Goal: Task Accomplishment & Management: Complete application form

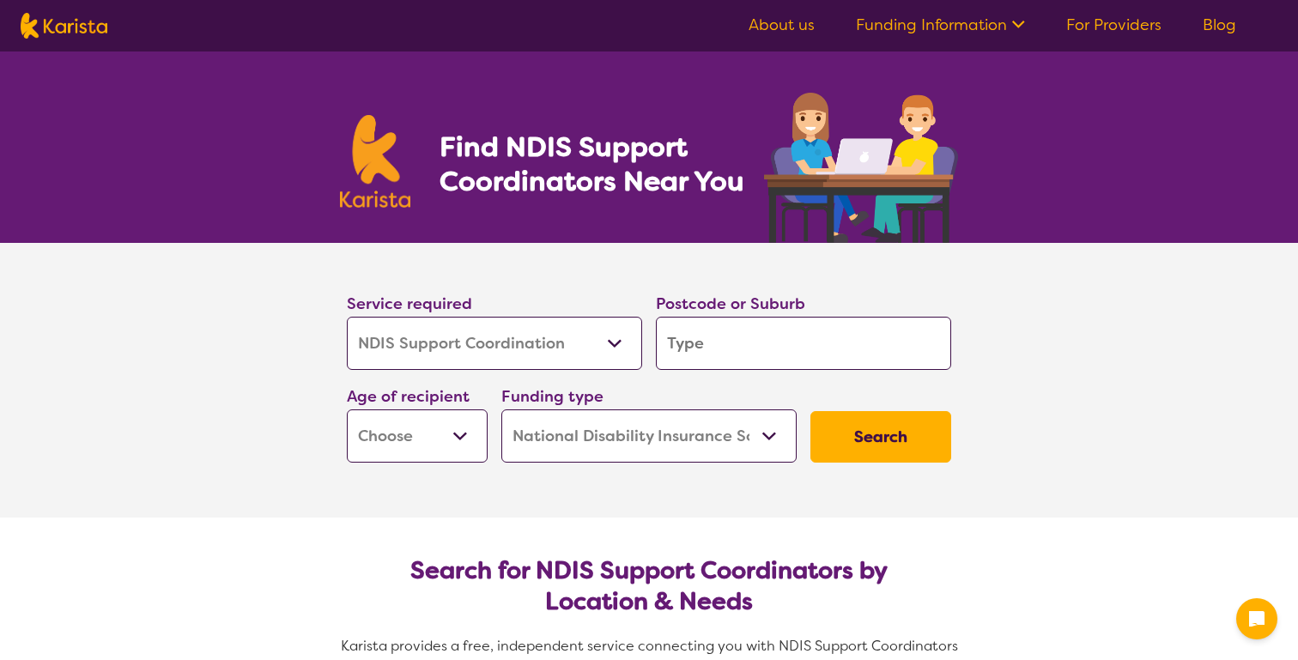
select select "NDIS Support Coordination"
select select "NDIS"
select select "NDIS Support Coordination"
select select "NDIS"
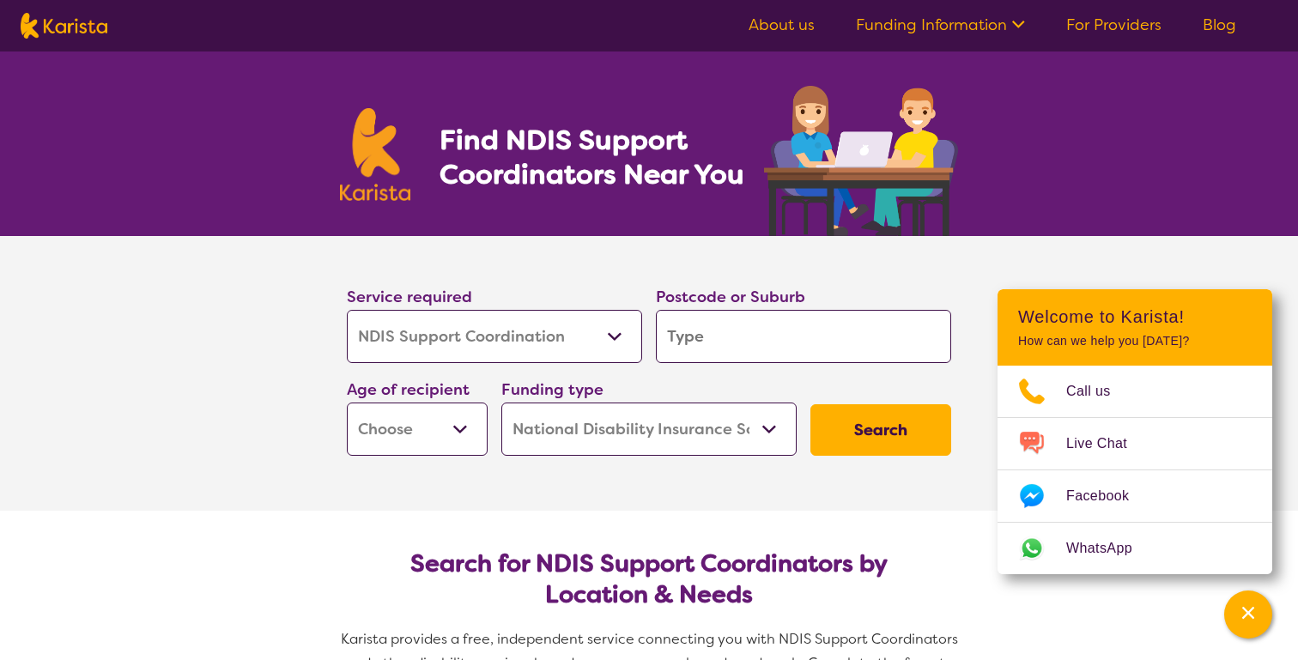
scroll to position [8, 0]
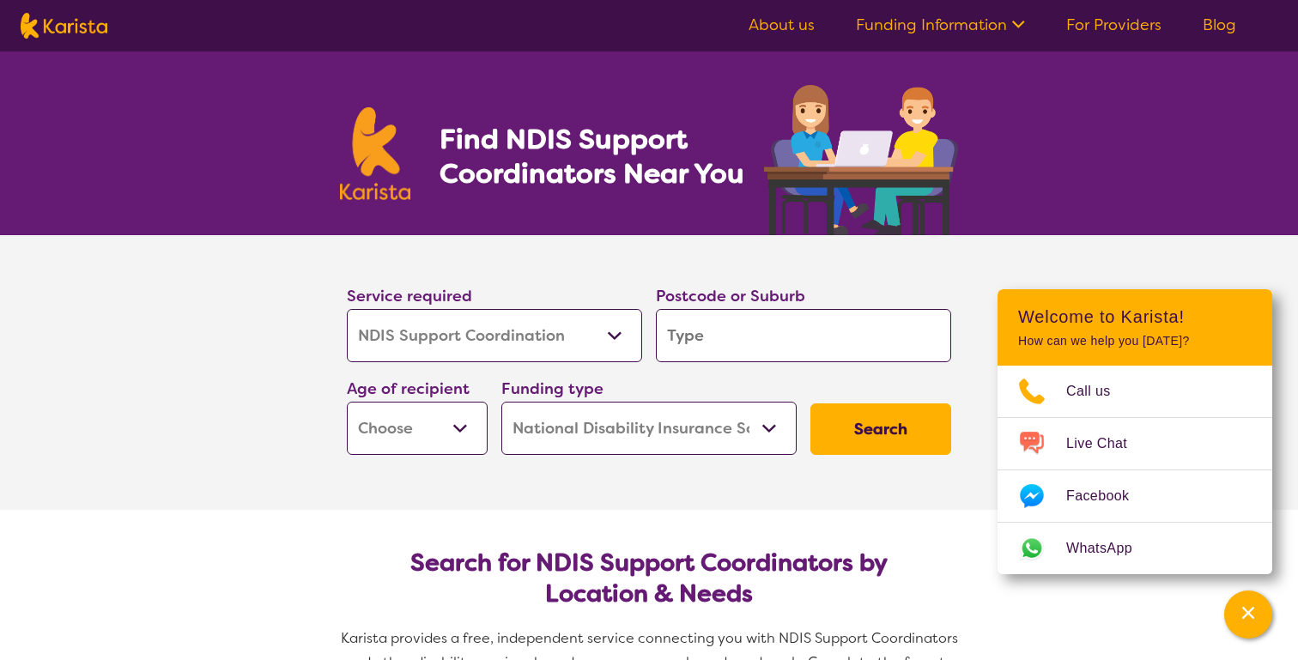
click at [693, 332] on input "search" at bounding box center [803, 335] width 295 height 53
type input "3"
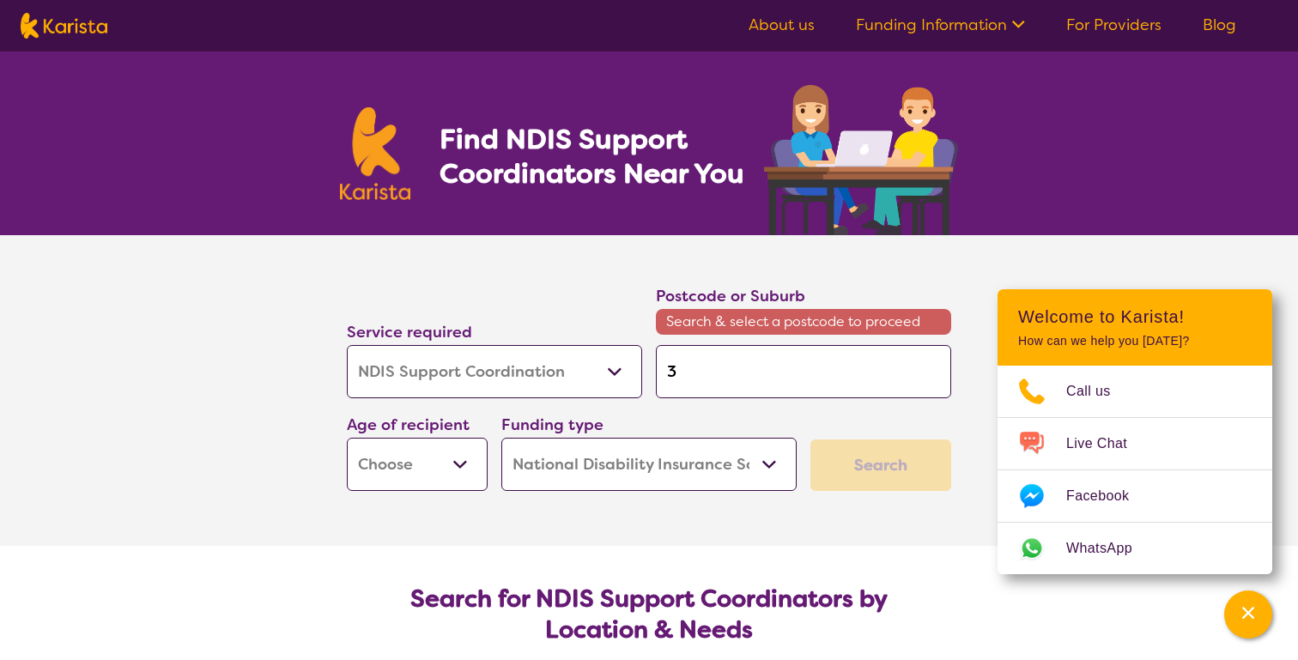
type input "32"
type input "322"
type input "3228"
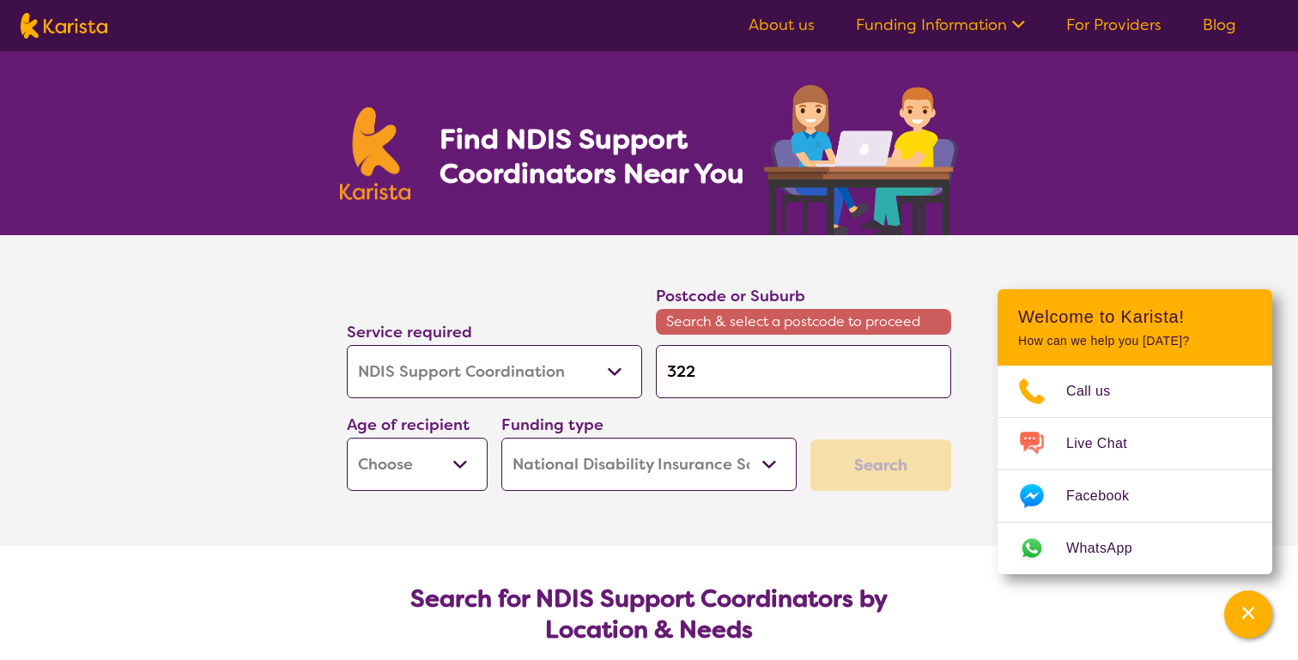
type input "3228"
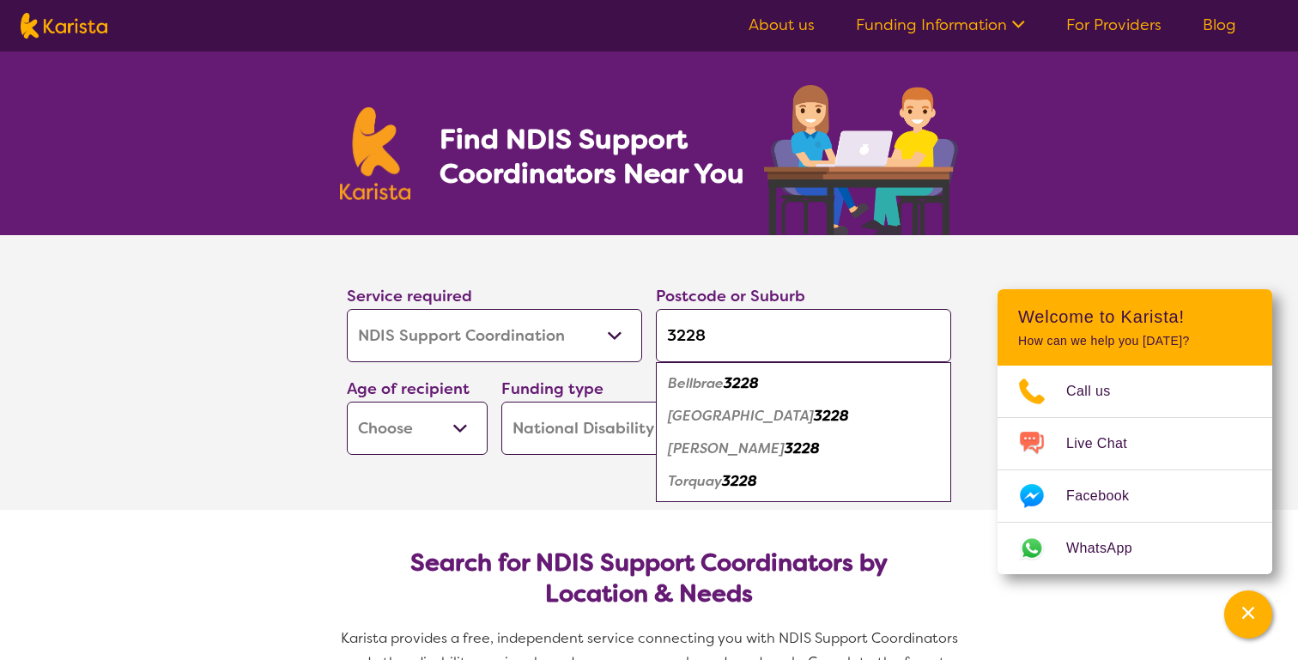
type input "3228"
click at [444, 443] on select "Early Childhood - 0 to 9 Child - 10 to 11 Adolescent - 12 to 17 Adult - 18 to 6…" at bounding box center [417, 428] width 141 height 53
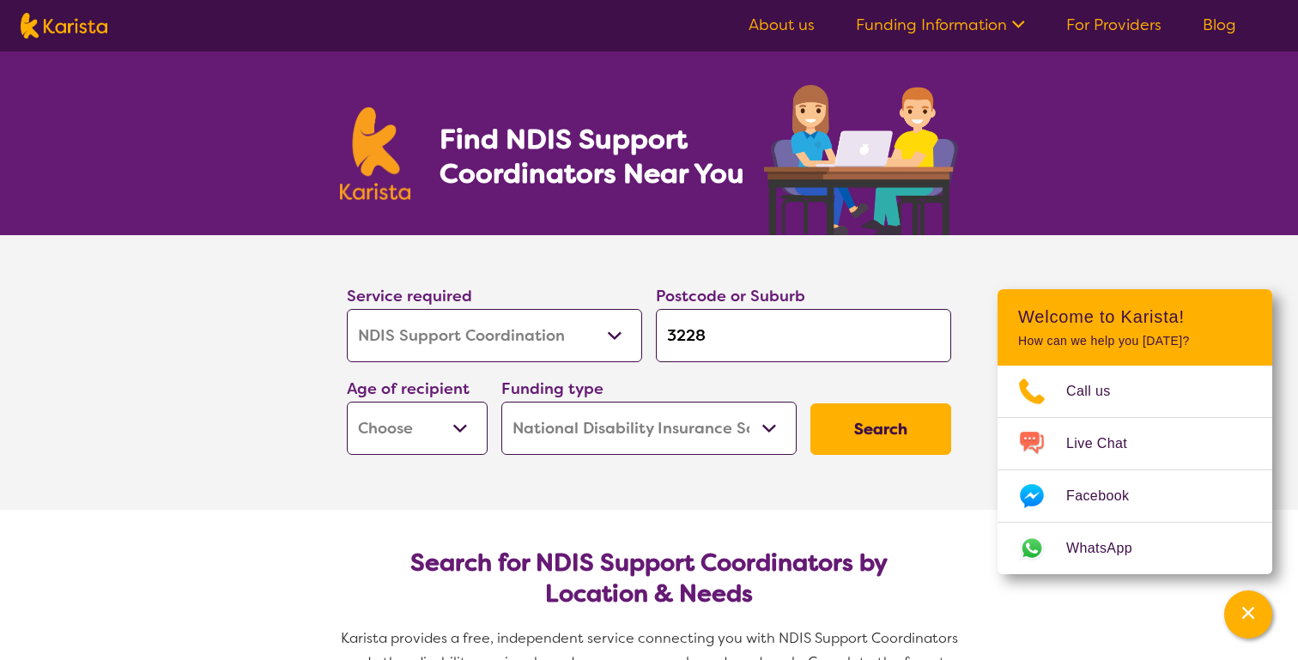
select select "AD"
click at [455, 445] on select "Early Childhood - 0 to 9 Child - 10 to 11 Adolescent - 12 to 17 Adult - 18 to 6…" at bounding box center [417, 428] width 141 height 53
click at [646, 421] on select "Home Care Package (HCP) National Disability Insurance Scheme (NDIS) I don't know" at bounding box center [648, 428] width 295 height 53
click at [874, 429] on button "Search" at bounding box center [880, 428] width 141 height 51
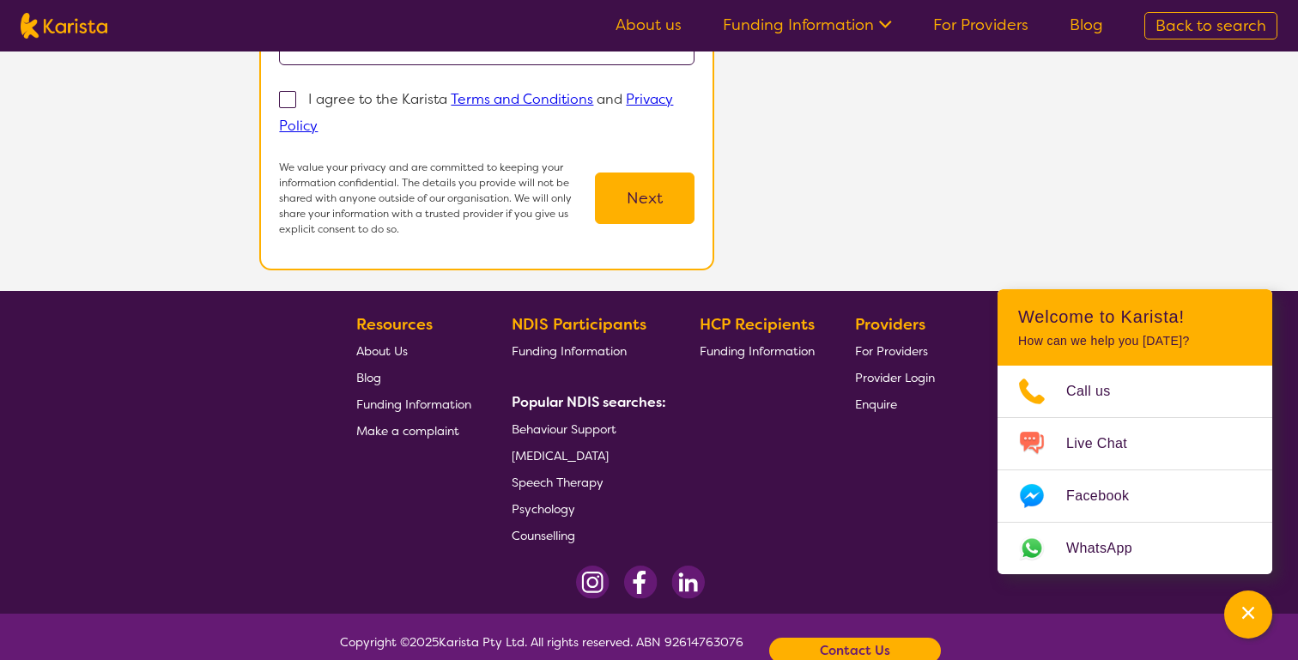
scroll to position [421, 0]
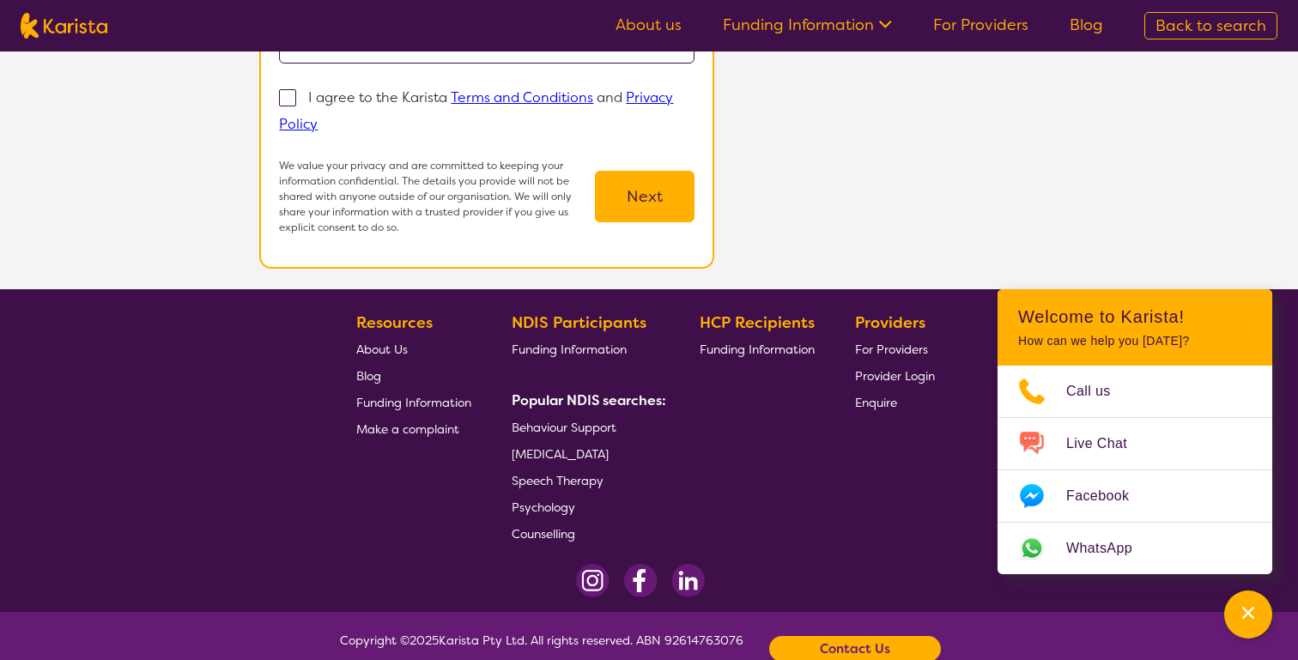
click at [904, 349] on span "For Providers" at bounding box center [891, 349] width 73 height 15
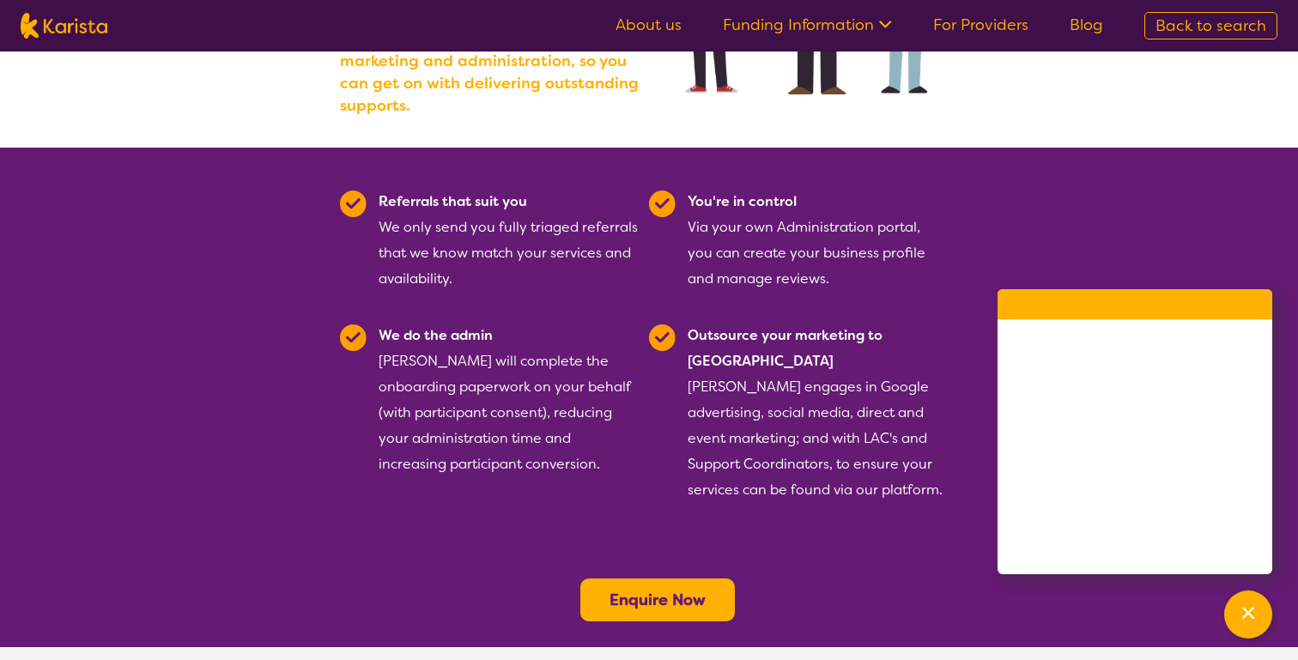
scroll to position [356, 0]
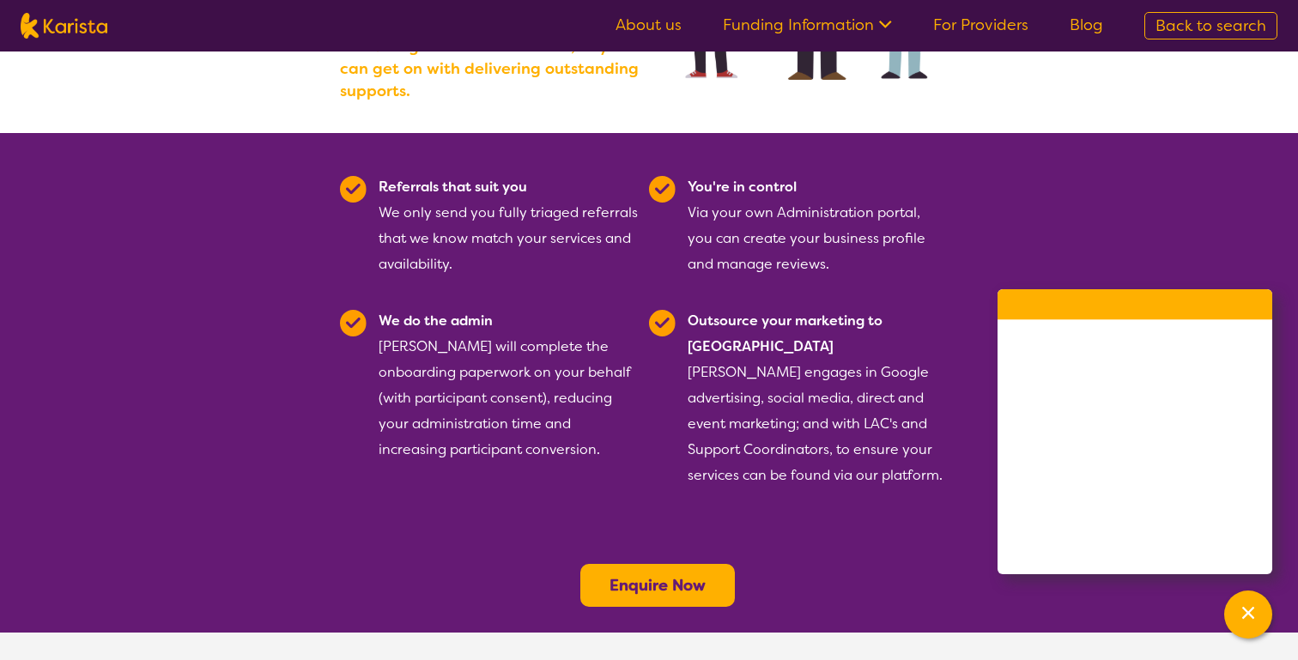
click at [647, 564] on button "Enquire Now" at bounding box center [657, 585] width 154 height 43
click at [648, 575] on b "Enquire Now" at bounding box center [657, 585] width 96 height 21
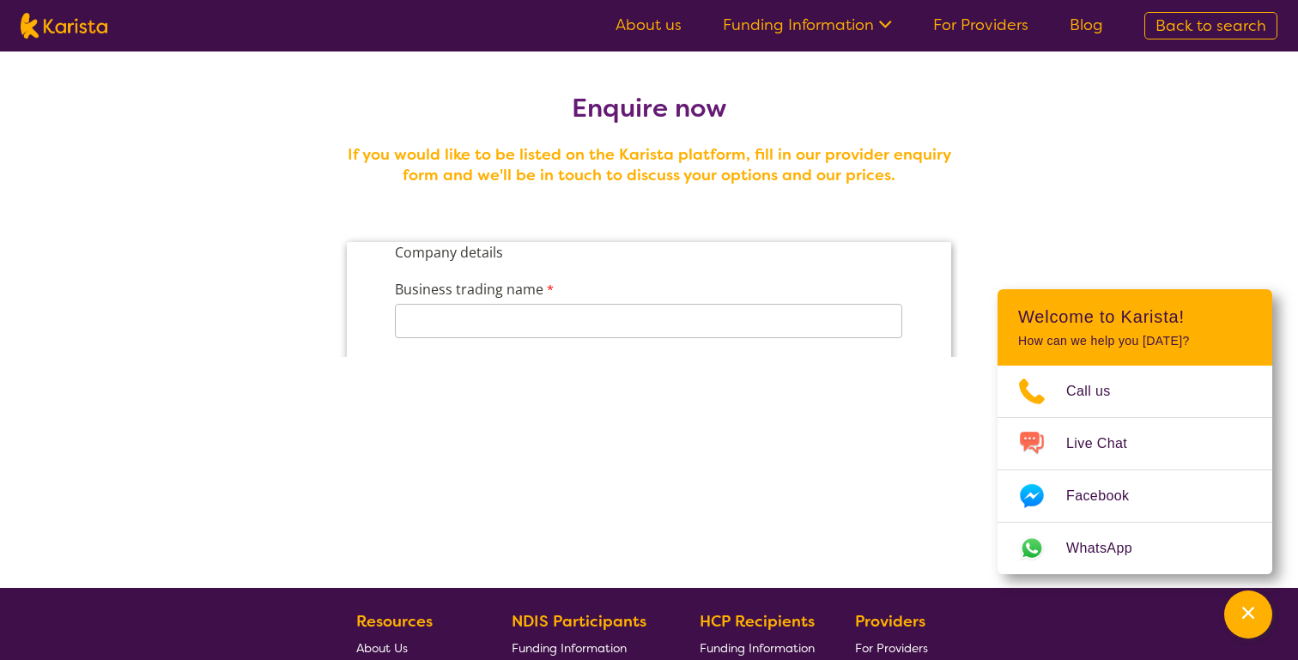
scroll to position [36, 0]
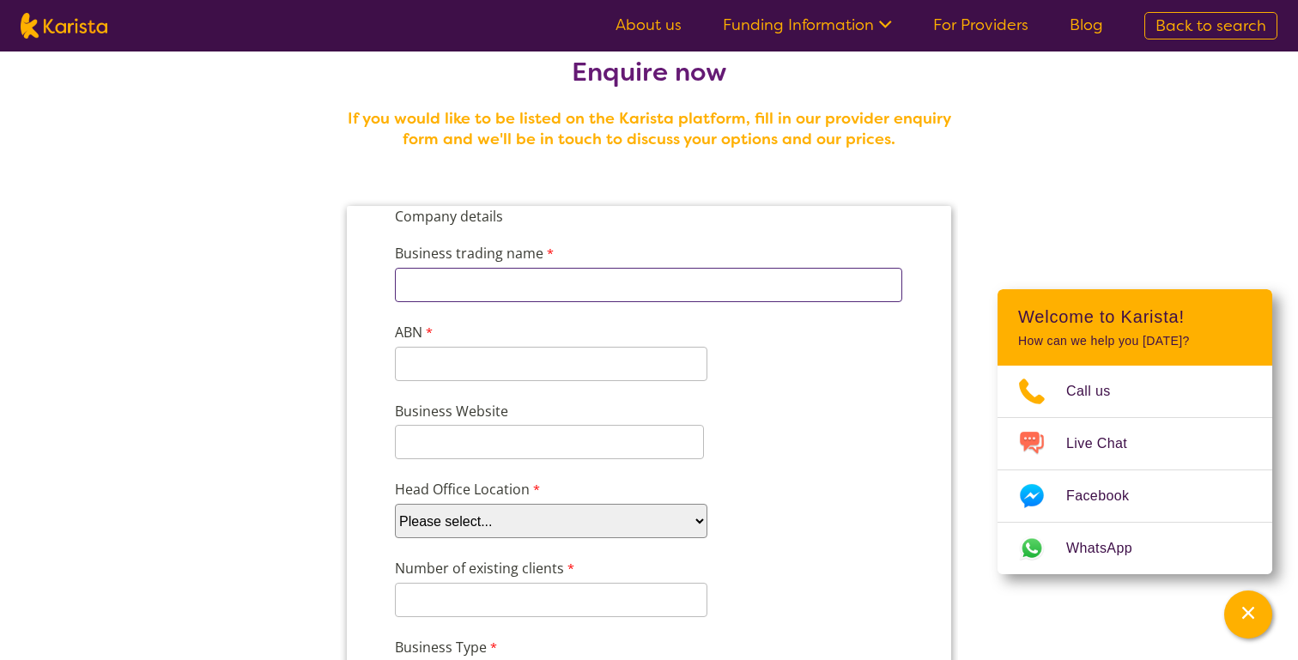
click at [627, 290] on input "Business trading name" at bounding box center [648, 285] width 507 height 34
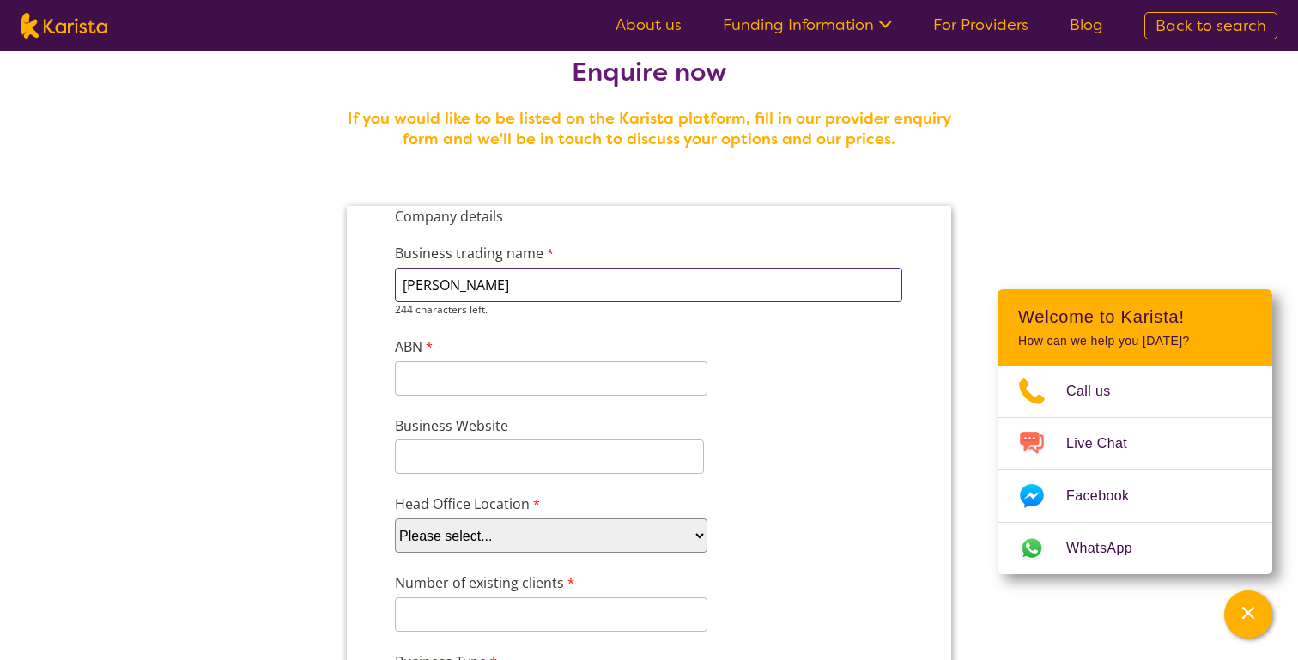
type input "[PERSON_NAME]"
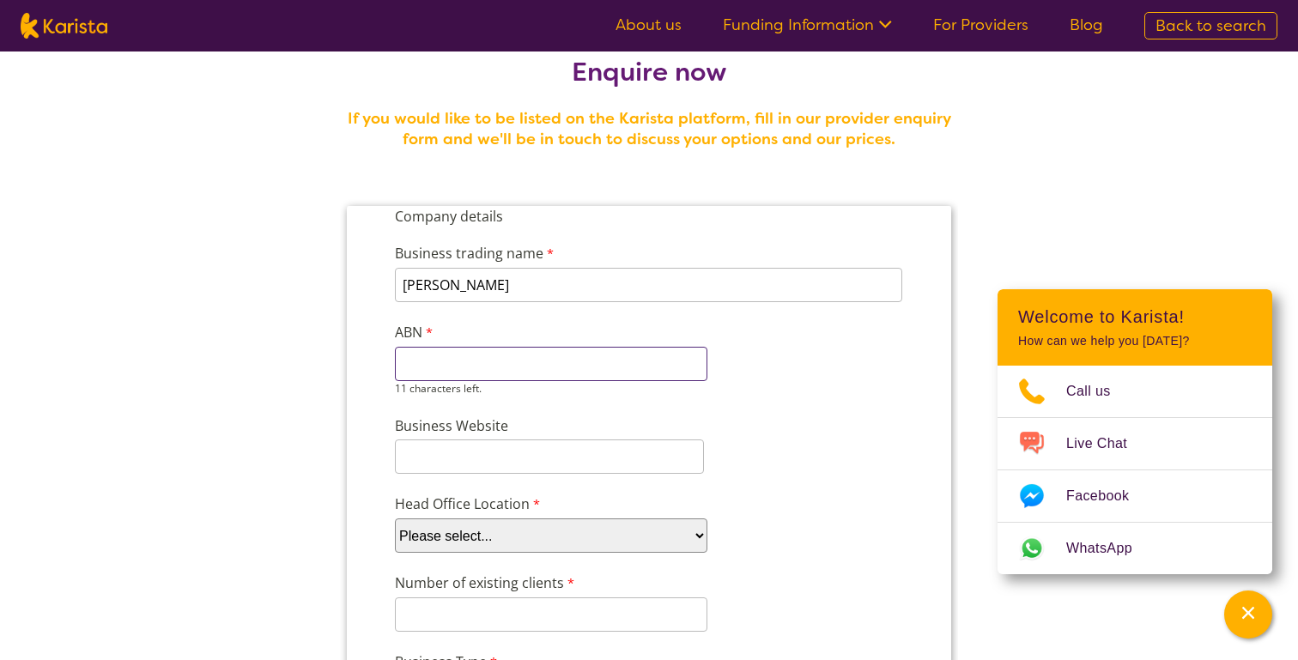
click at [566, 384] on div "11 characters left." at bounding box center [551, 371] width 312 height 49
paste input "92 923 300"
type input "92 923 300"
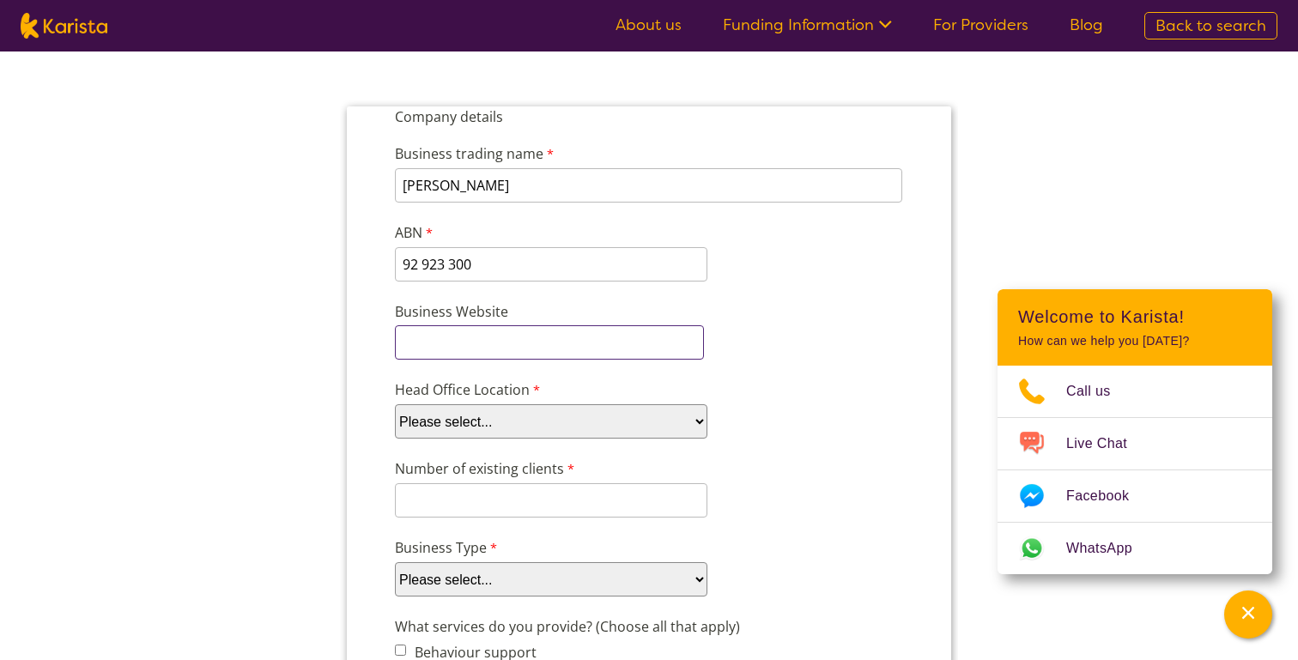
scroll to position [136, 0]
paste input "[URL][DOMAIN_NAME]"
type input "[URL][DOMAIN_NAME]"
click at [474, 403] on select "Please select... ACT [GEOGRAPHIC_DATA] NT QLD SA TAS [GEOGRAPHIC_DATA] [GEOGRAP…" at bounding box center [551, 420] width 312 height 34
select select "tfa_100"
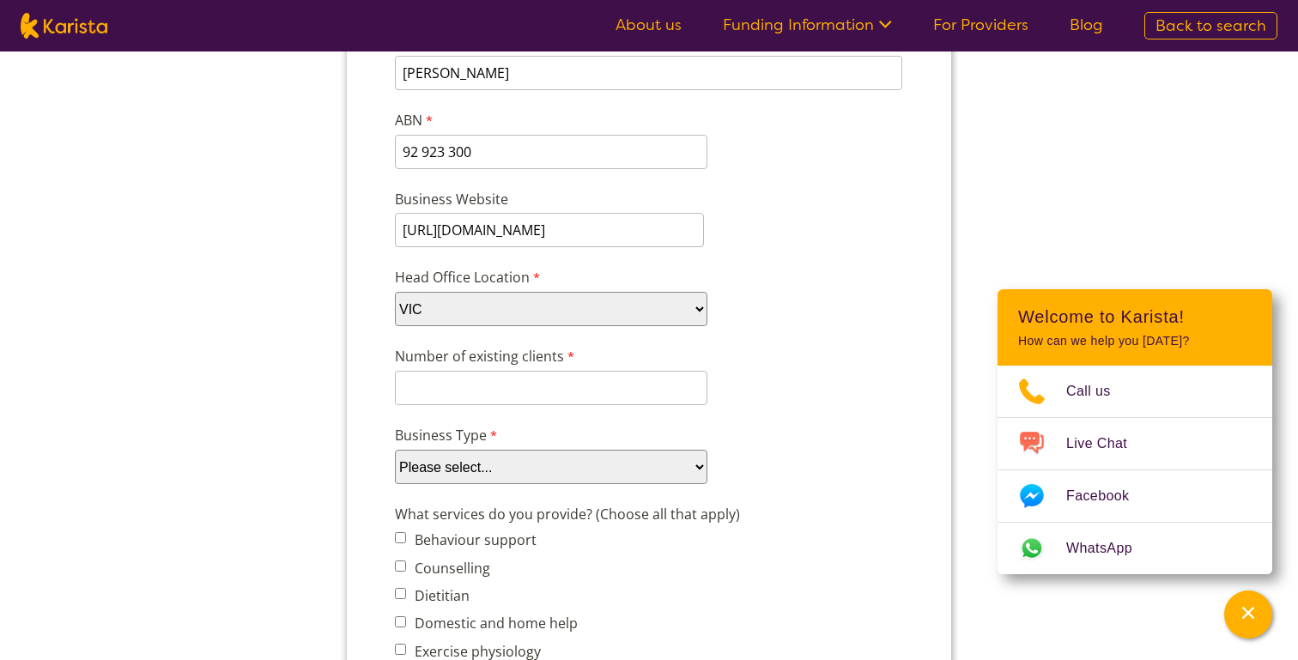
scroll to position [260, 0]
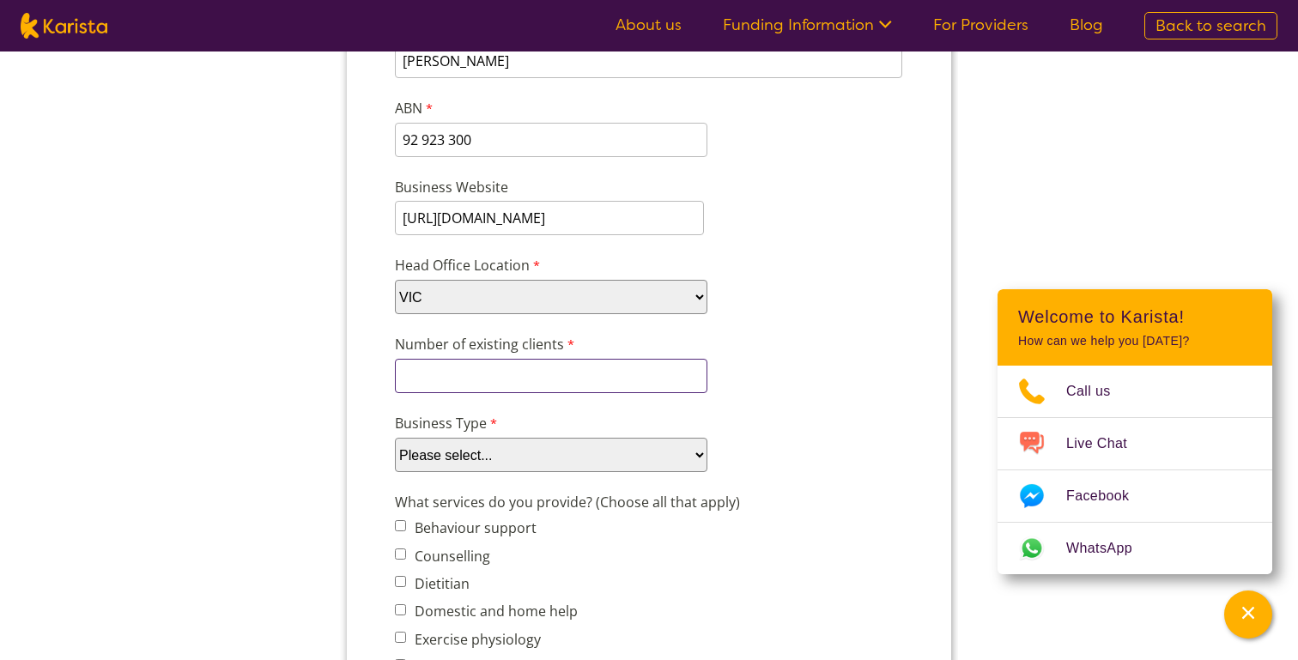
click at [437, 361] on input "Number of existing clients" at bounding box center [551, 376] width 312 height 34
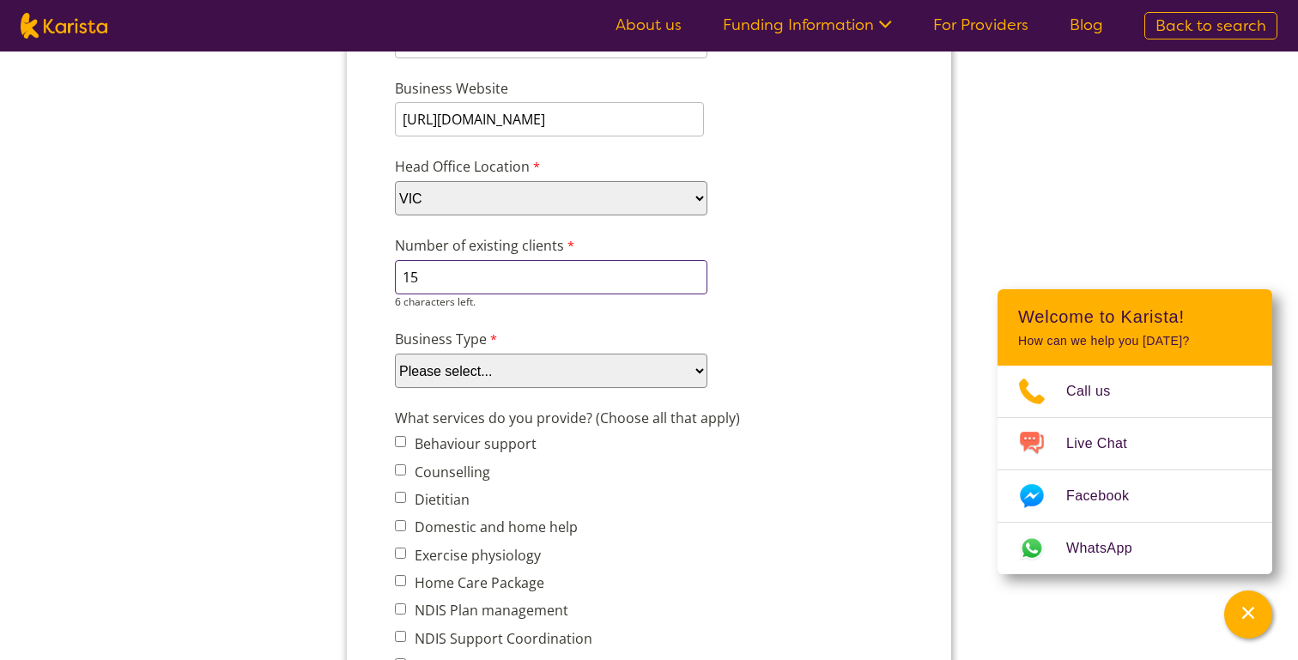
scroll to position [360, 0]
type input "15"
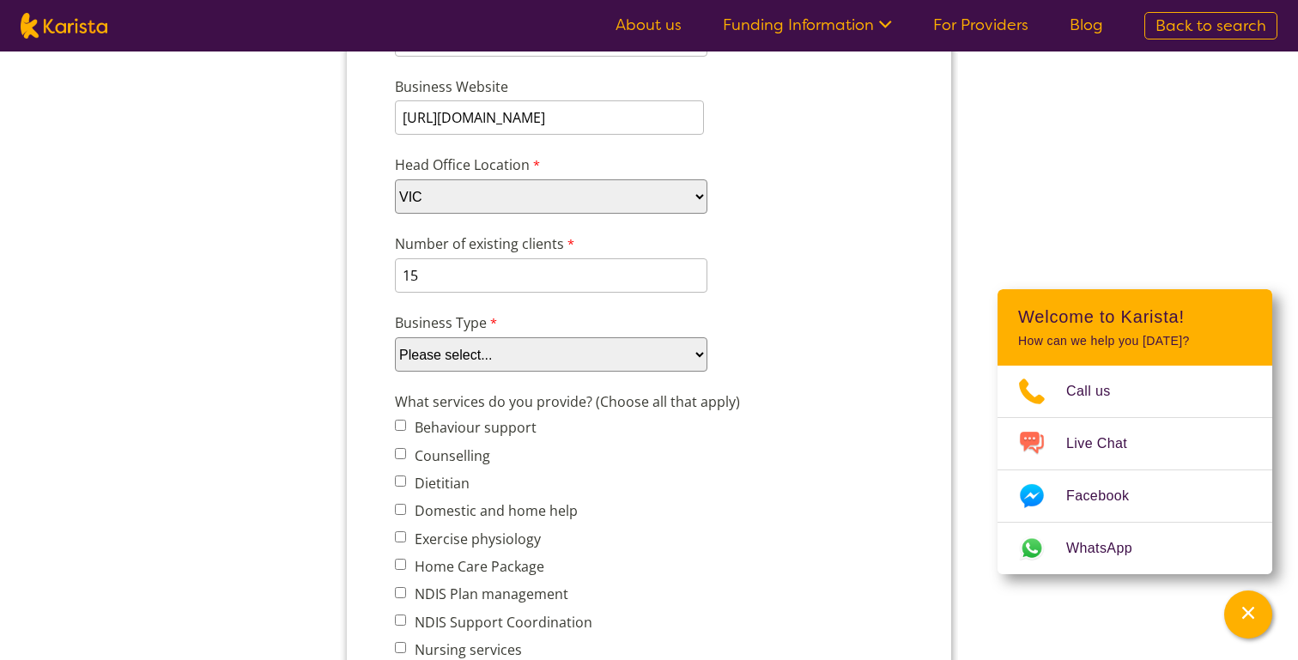
select select "tfa_88"
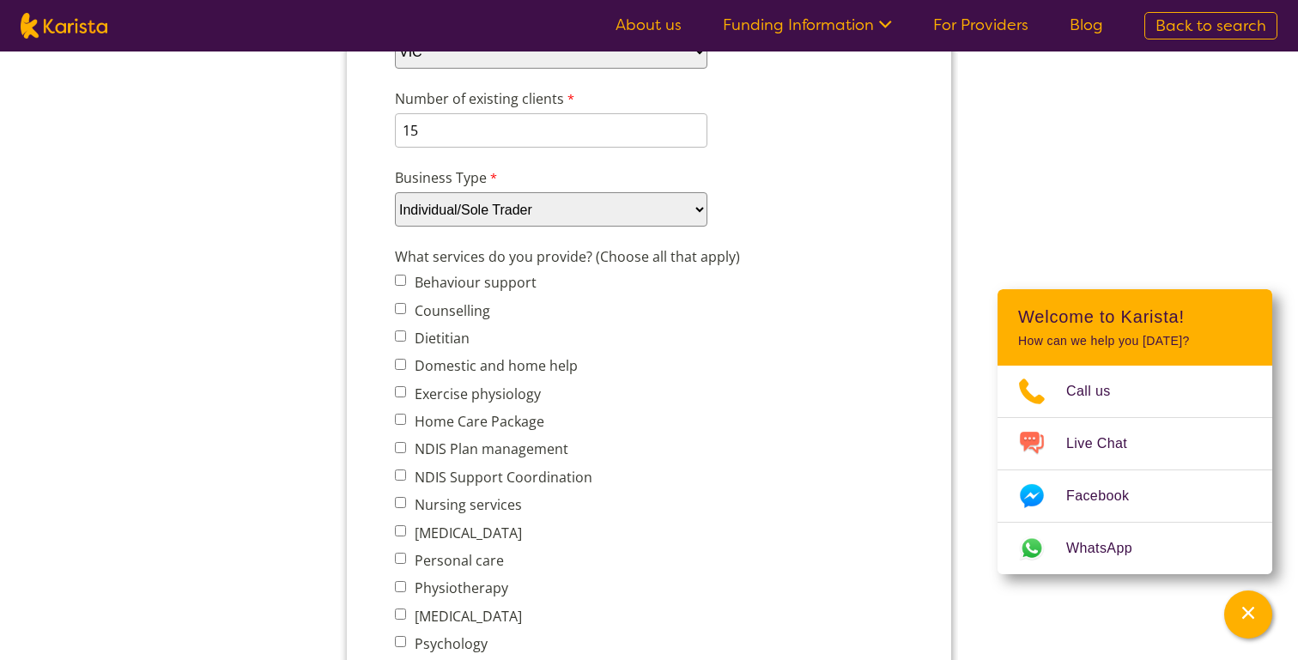
scroll to position [518, 0]
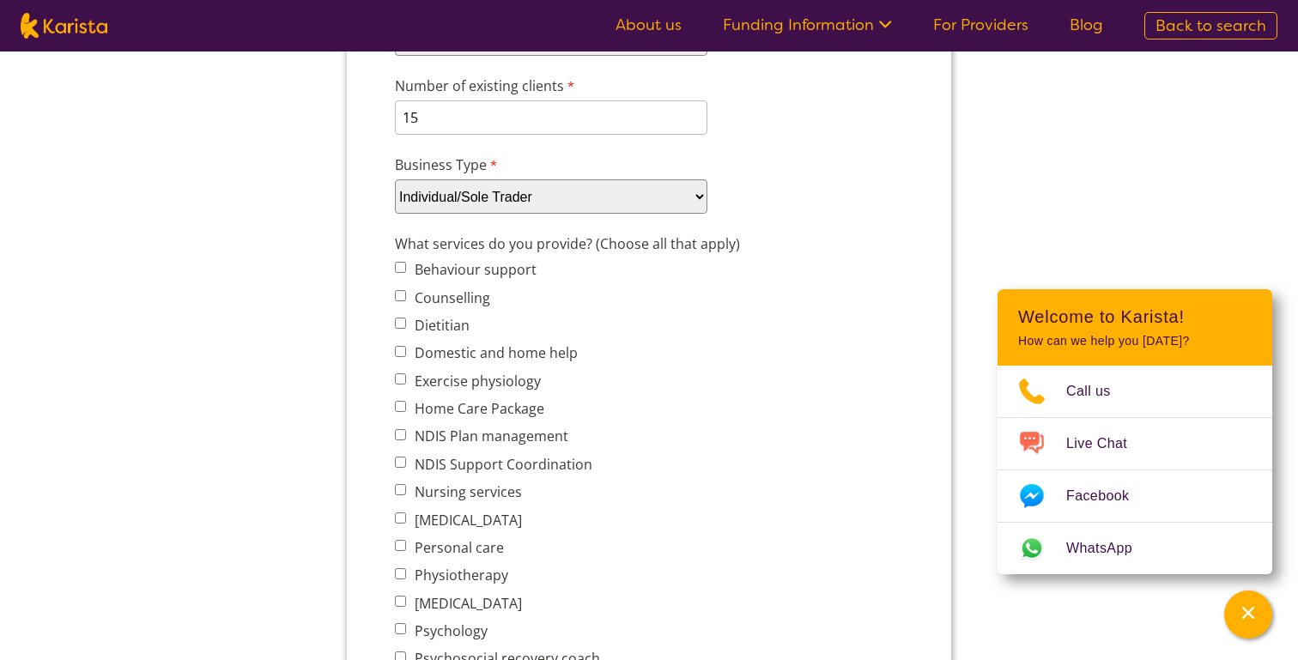
click at [401, 286] on span "Counselling" at bounding box center [513, 297] width 236 height 24
click at [401, 295] on input "Counselling" at bounding box center [400, 295] width 11 height 11
checkbox input "true"
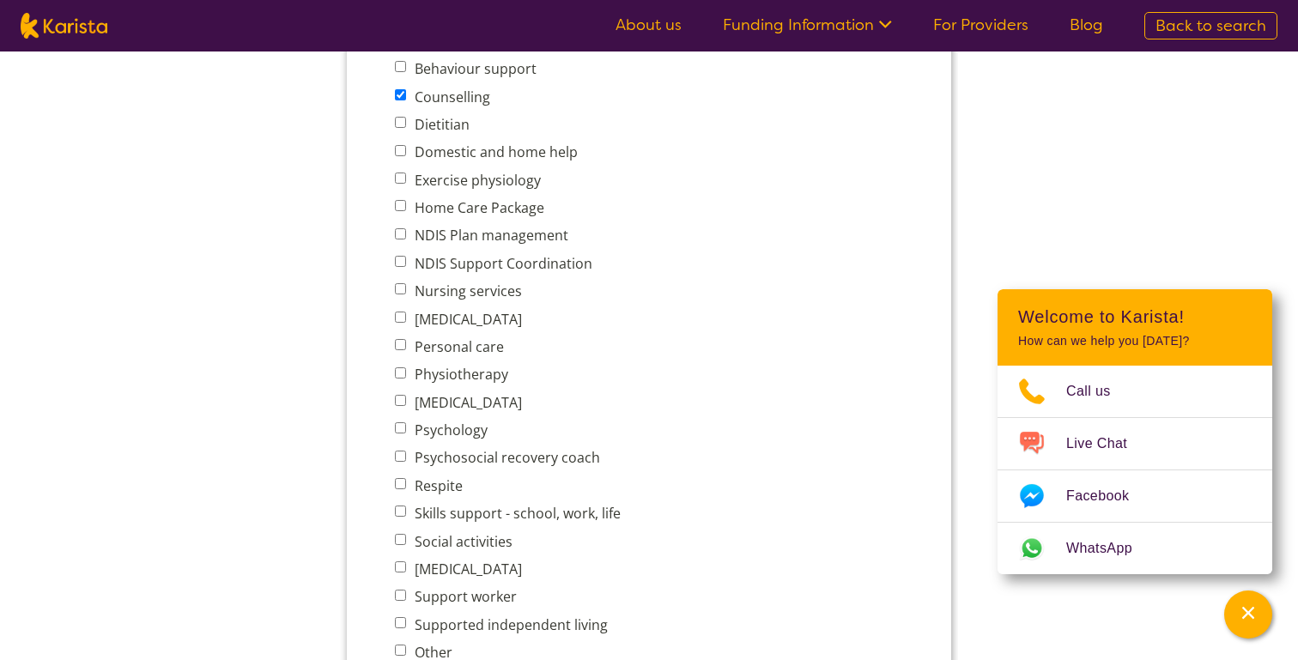
scroll to position [722, 0]
click at [401, 336] on input "Personal care" at bounding box center [400, 341] width 11 height 11
checkbox input "true"
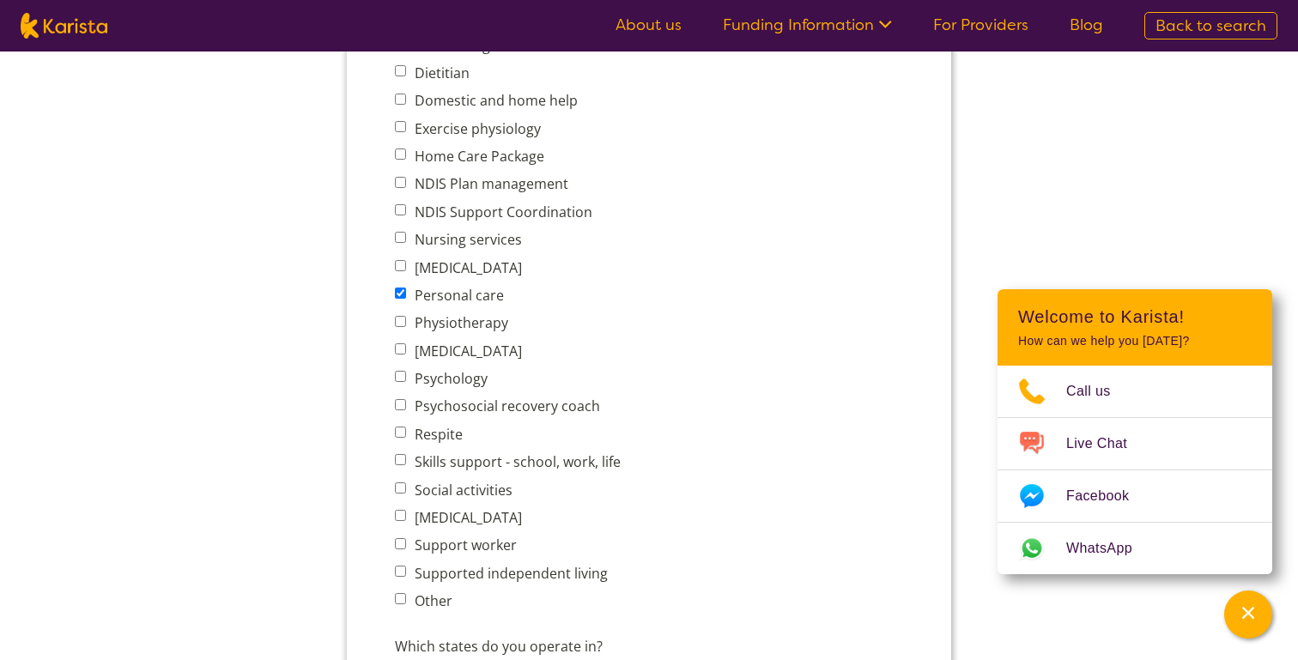
scroll to position [778, 0]
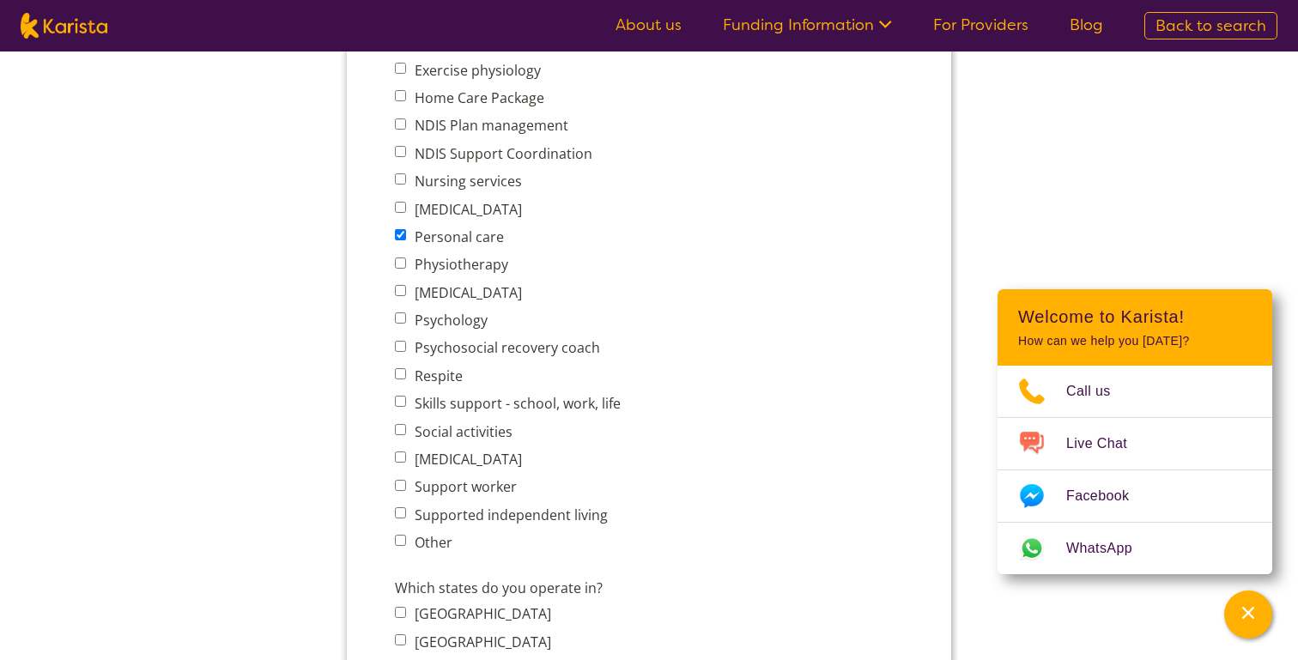
click at [397, 368] on input "Respite" at bounding box center [400, 373] width 11 height 11
checkbox input "true"
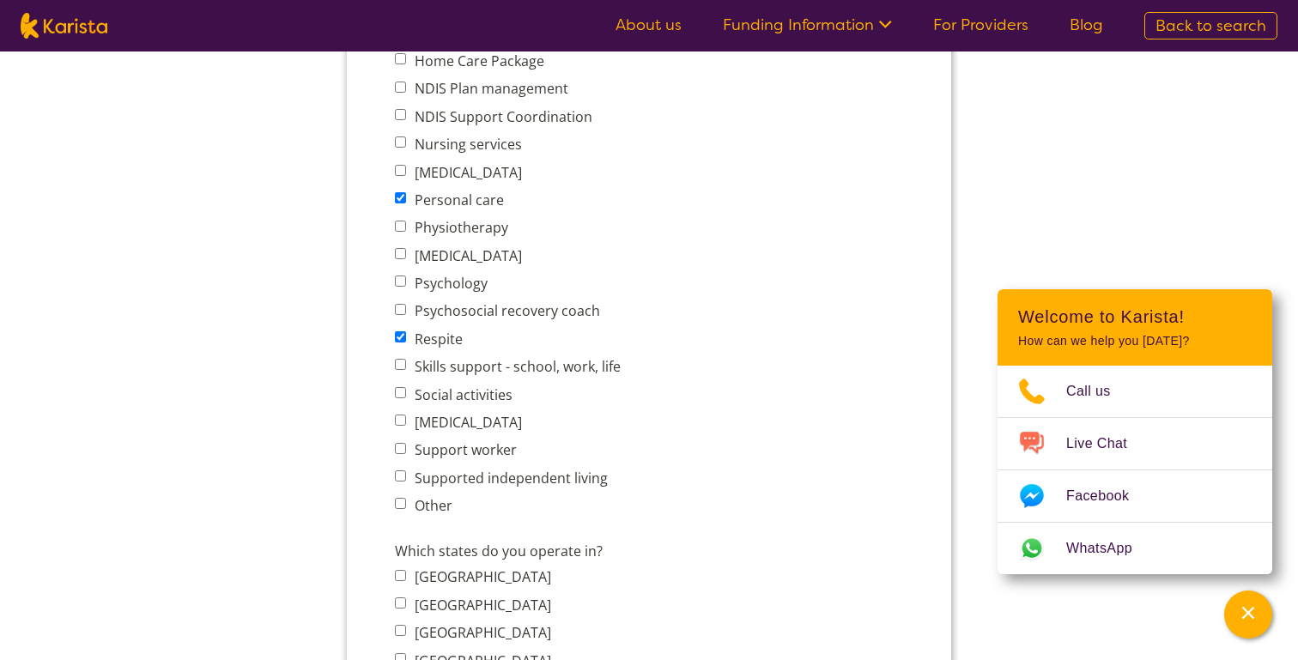
scroll to position [870, 0]
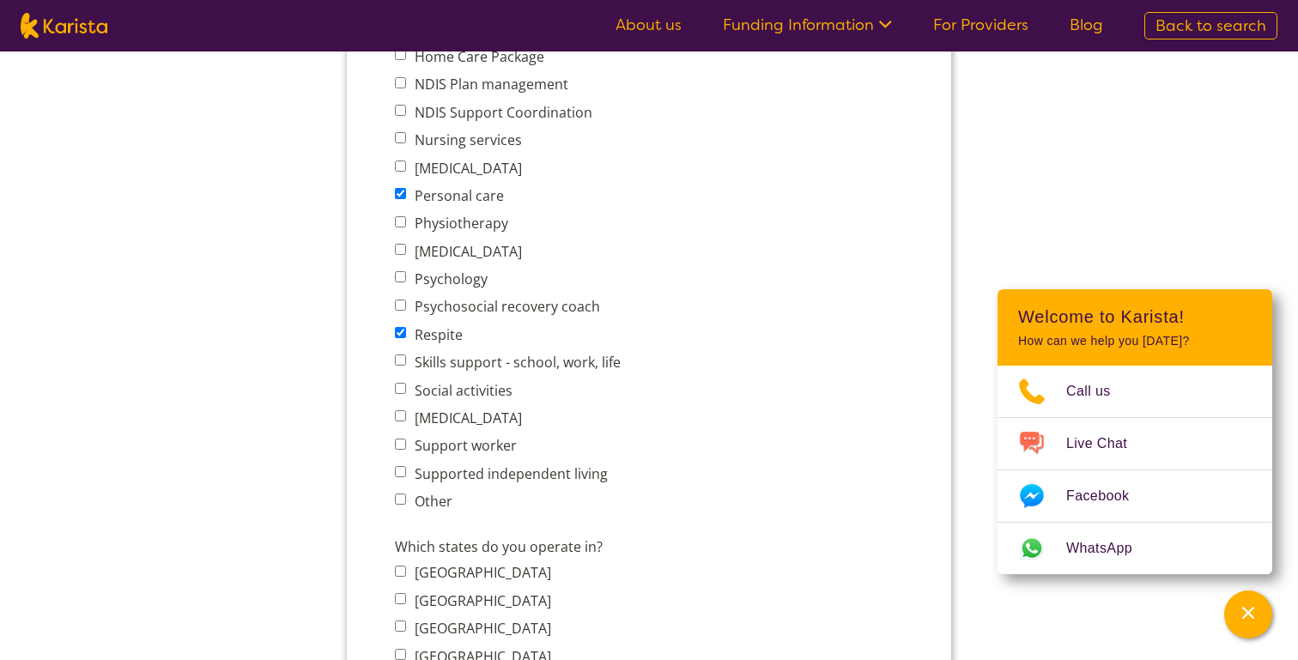
click at [401, 383] on input "Social activities" at bounding box center [400, 388] width 11 height 11
checkbox input "true"
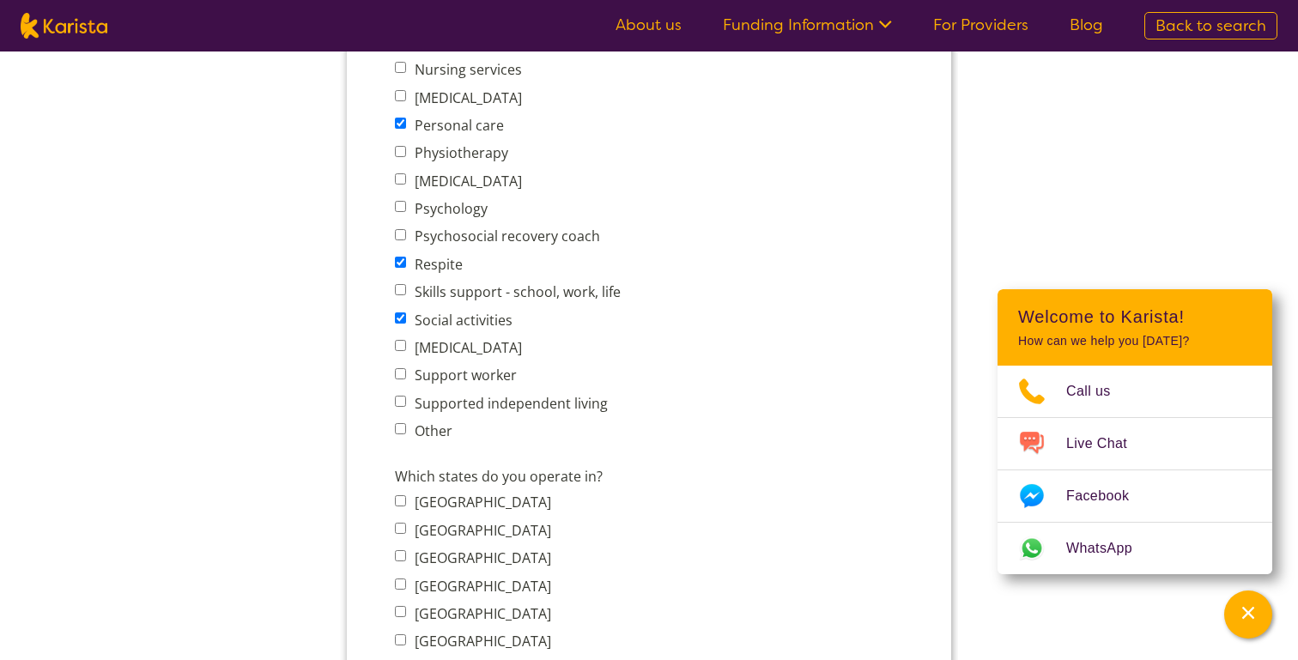
scroll to position [950, 0]
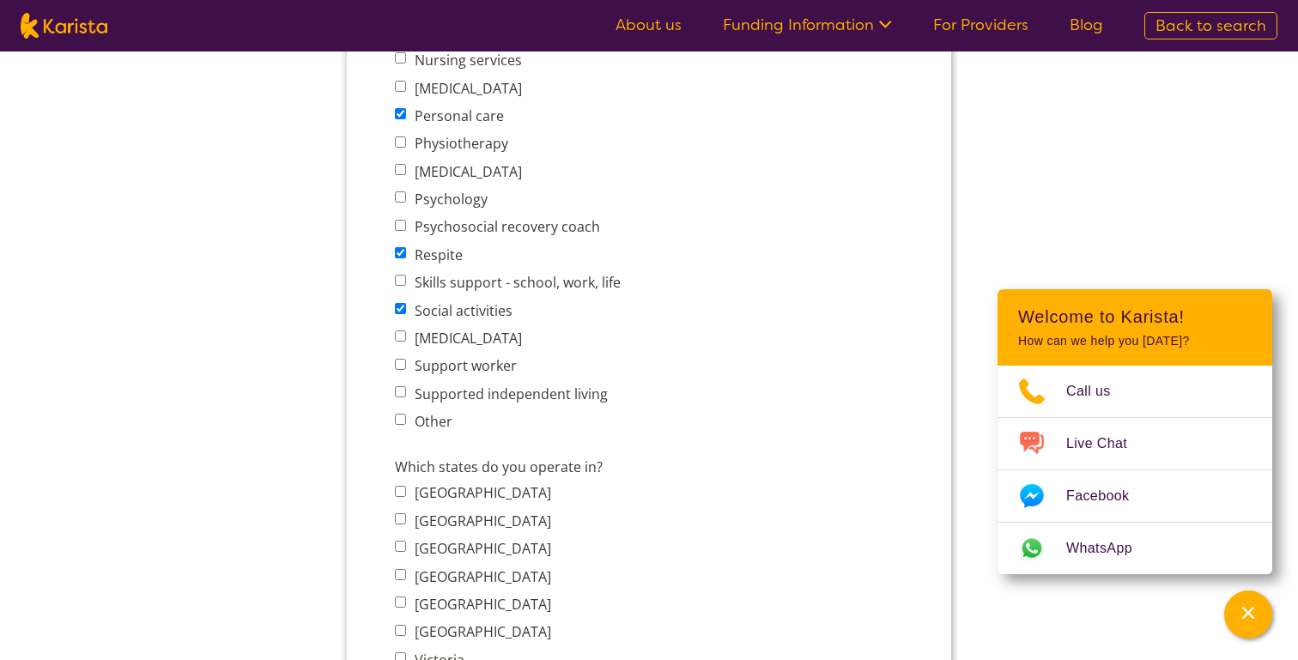
click at [401, 360] on span "Support worker" at bounding box center [513, 366] width 236 height 24
click at [401, 359] on input "Support worker" at bounding box center [400, 364] width 11 height 11
checkbox input "true"
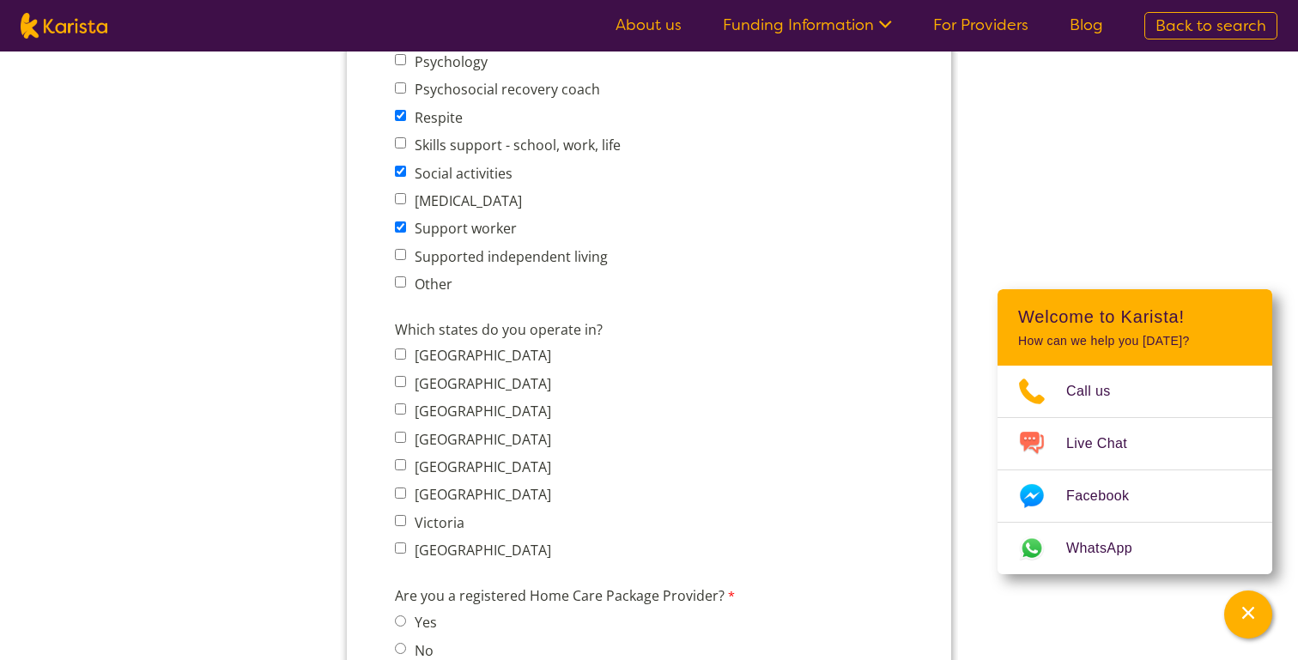
scroll to position [1118, 0]
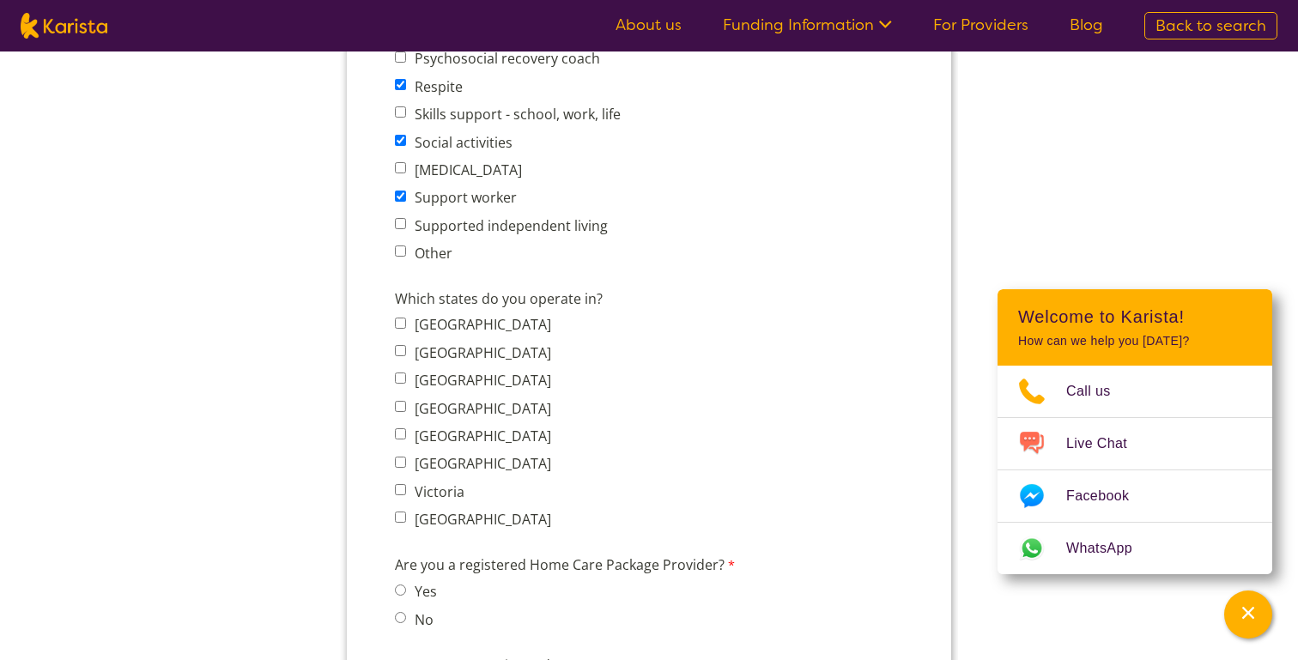
click at [398, 484] on input "Victoria" at bounding box center [400, 489] width 11 height 11
checkbox input "true"
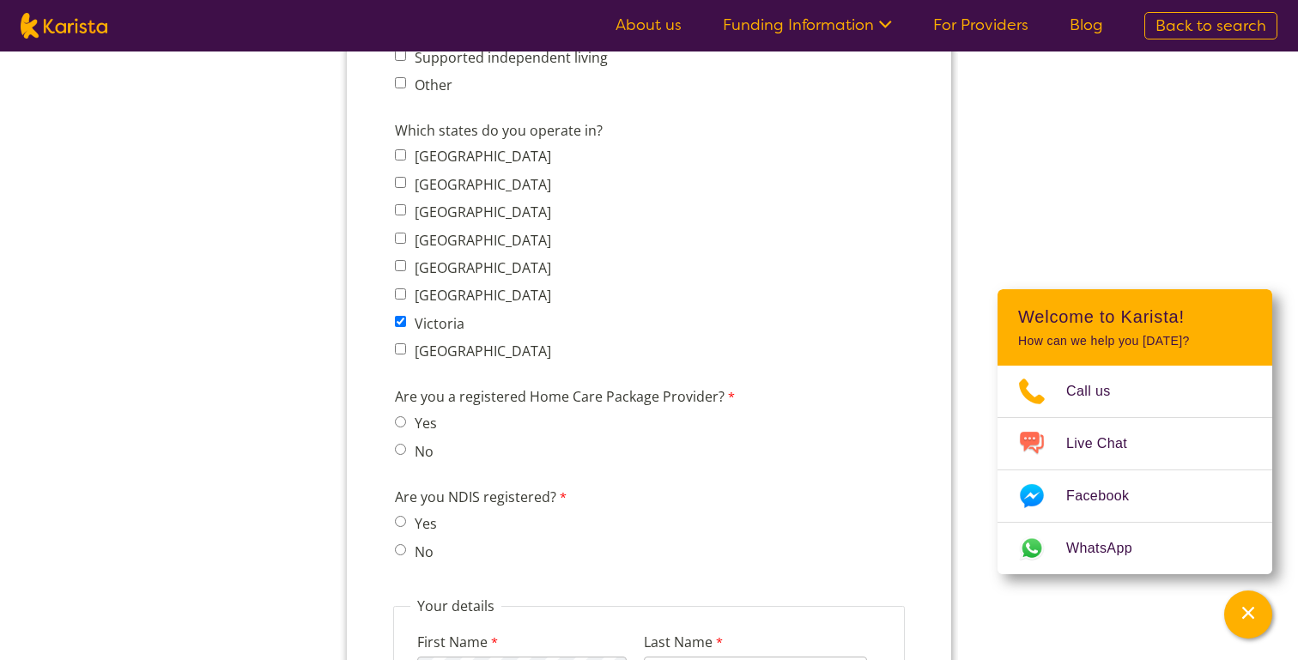
scroll to position [1288, 0]
click at [399, 442] on input "No" at bounding box center [400, 447] width 11 height 11
radio input "true"
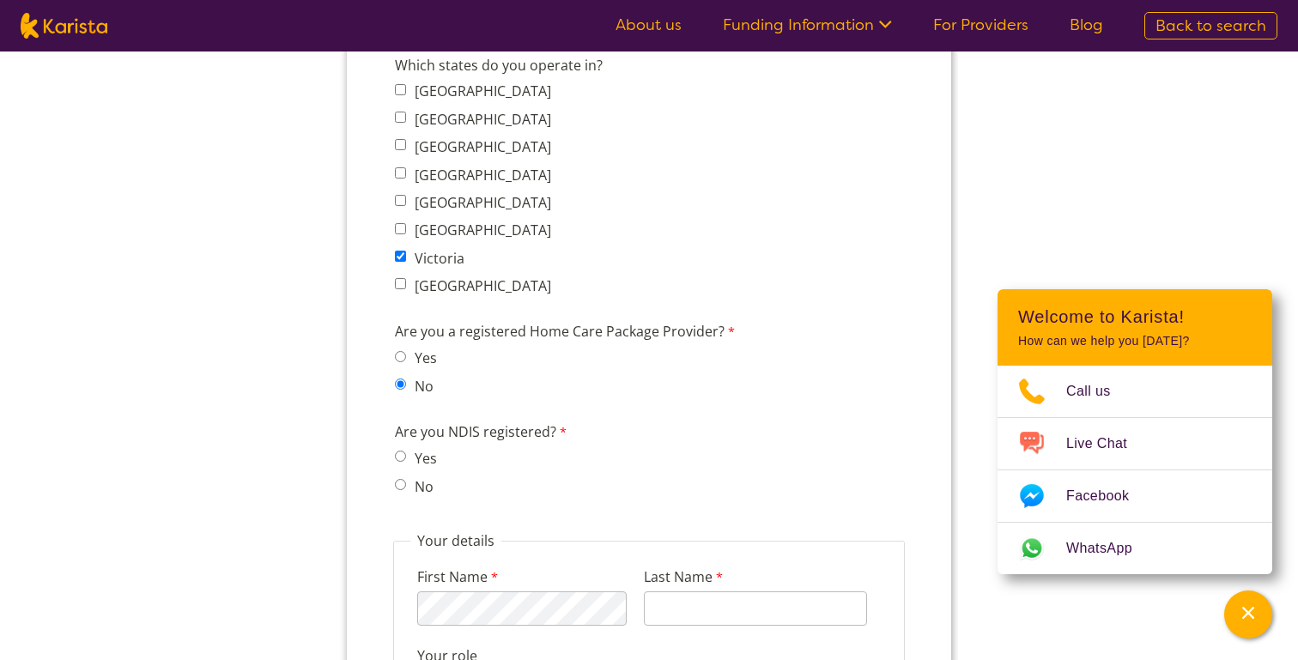
scroll to position [1365, 0]
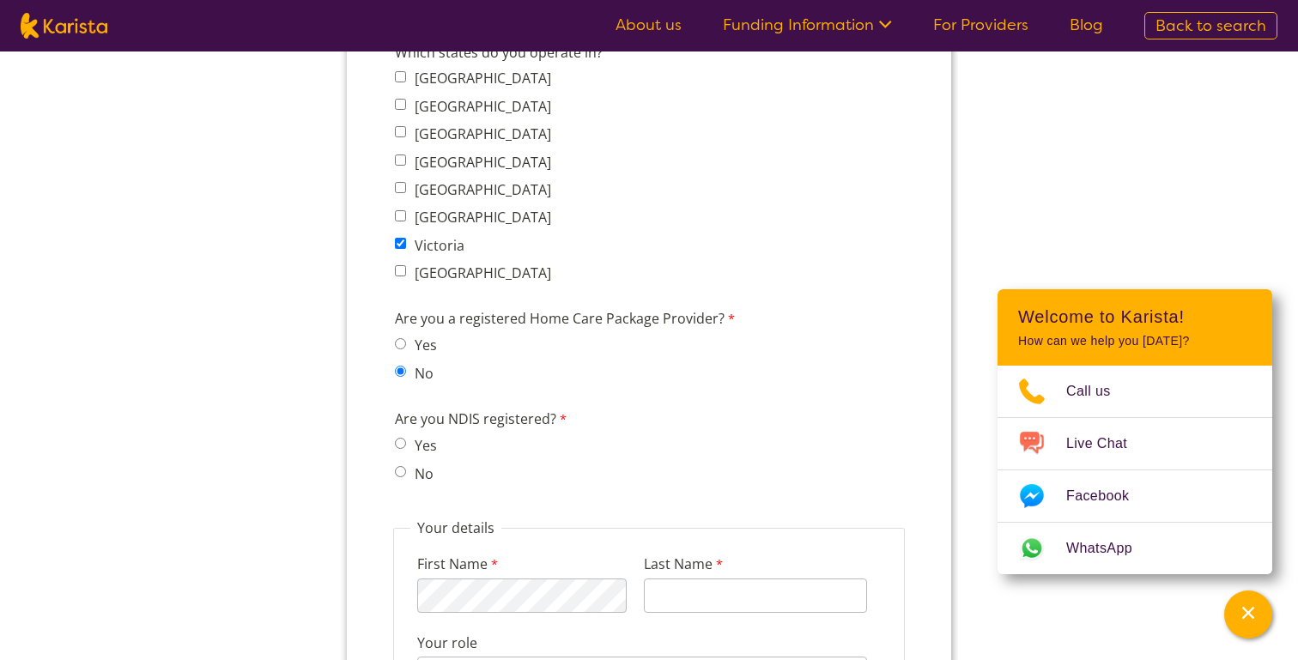
click at [398, 466] on input "No" at bounding box center [400, 471] width 11 height 11
radio input "true"
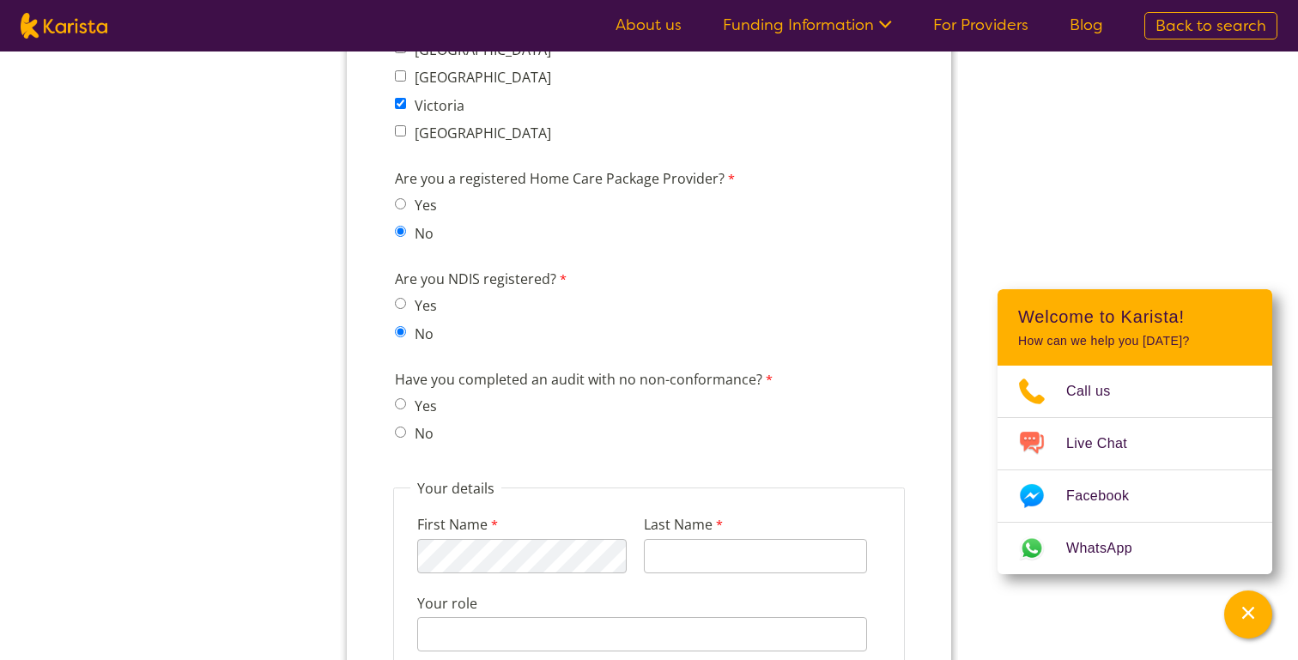
scroll to position [1506, 0]
click at [404, 425] on input "No" at bounding box center [400, 430] width 11 height 11
radio input "true"
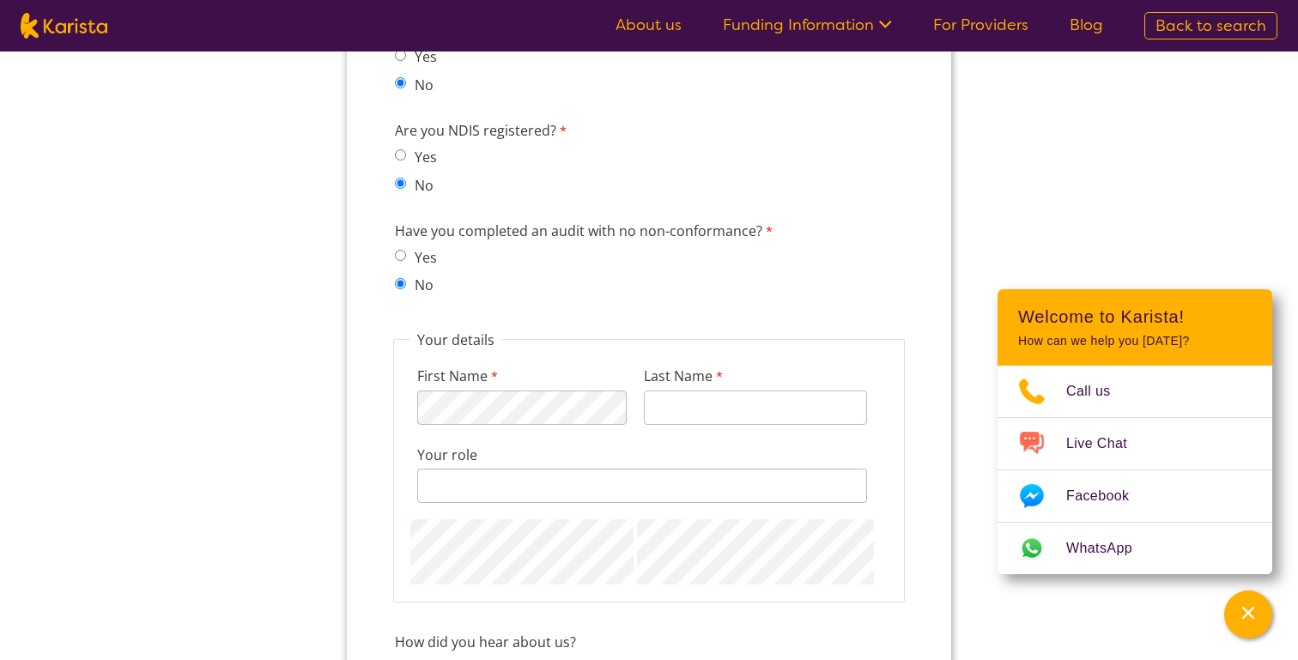
scroll to position [1656, 0]
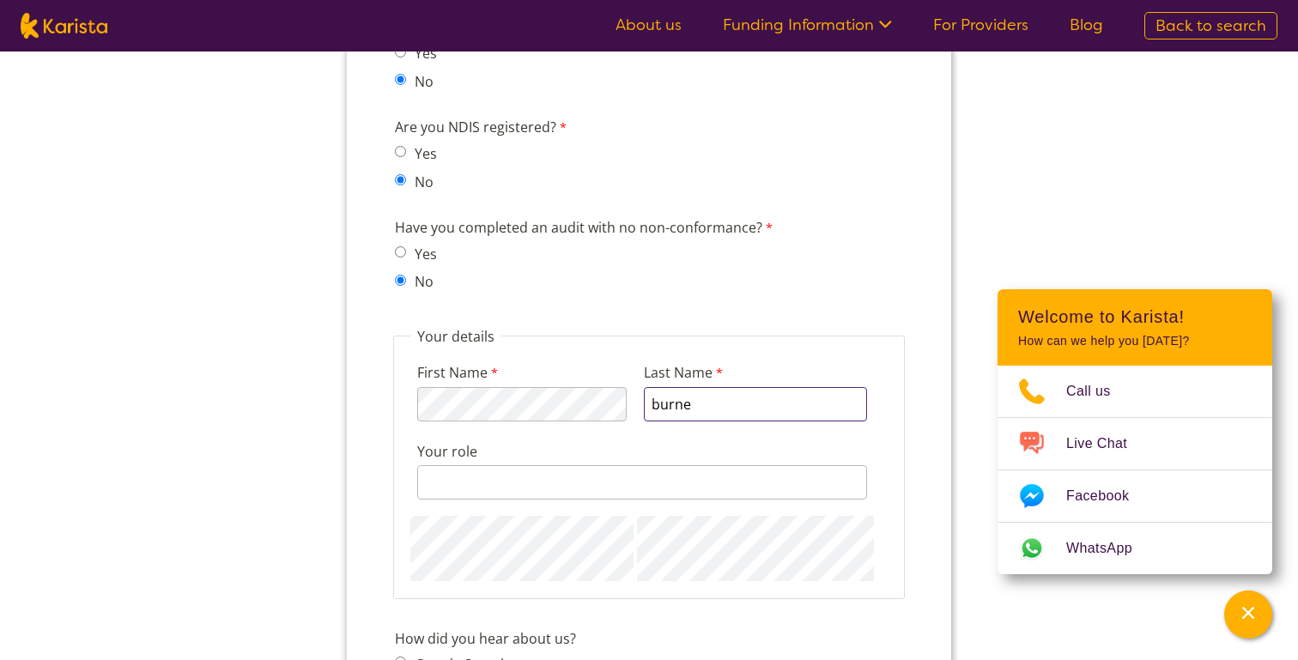
type input "burne"
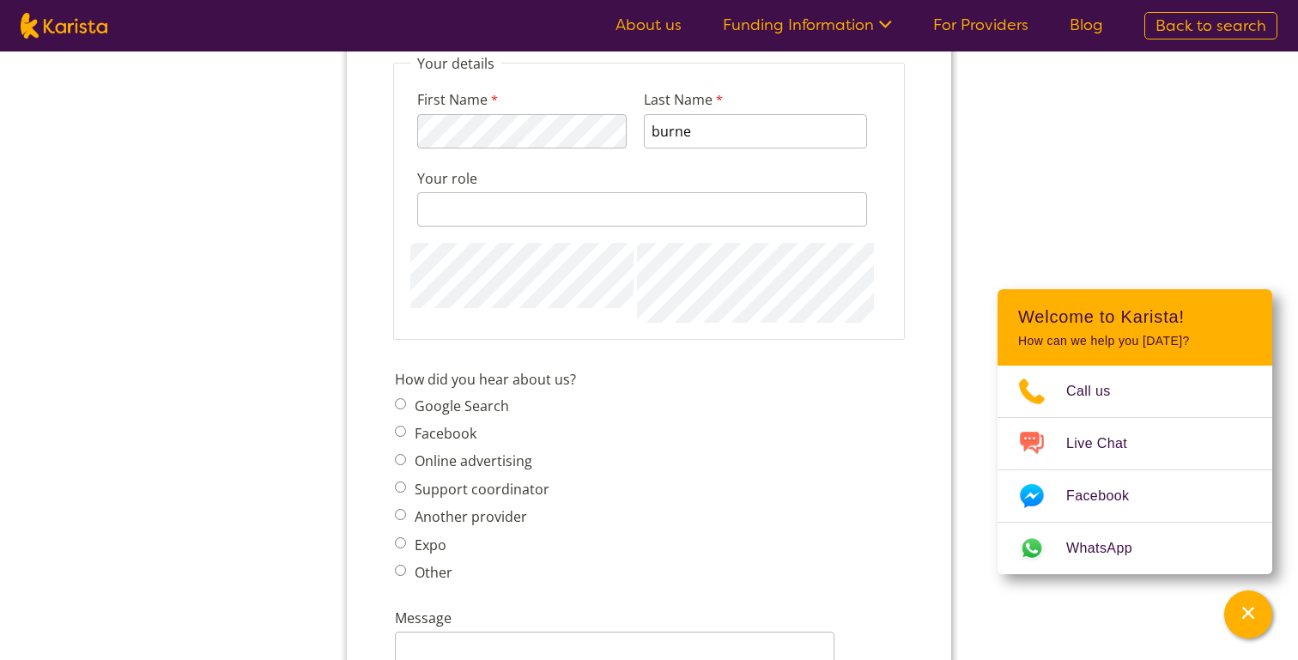
scroll to position [1946, 0]
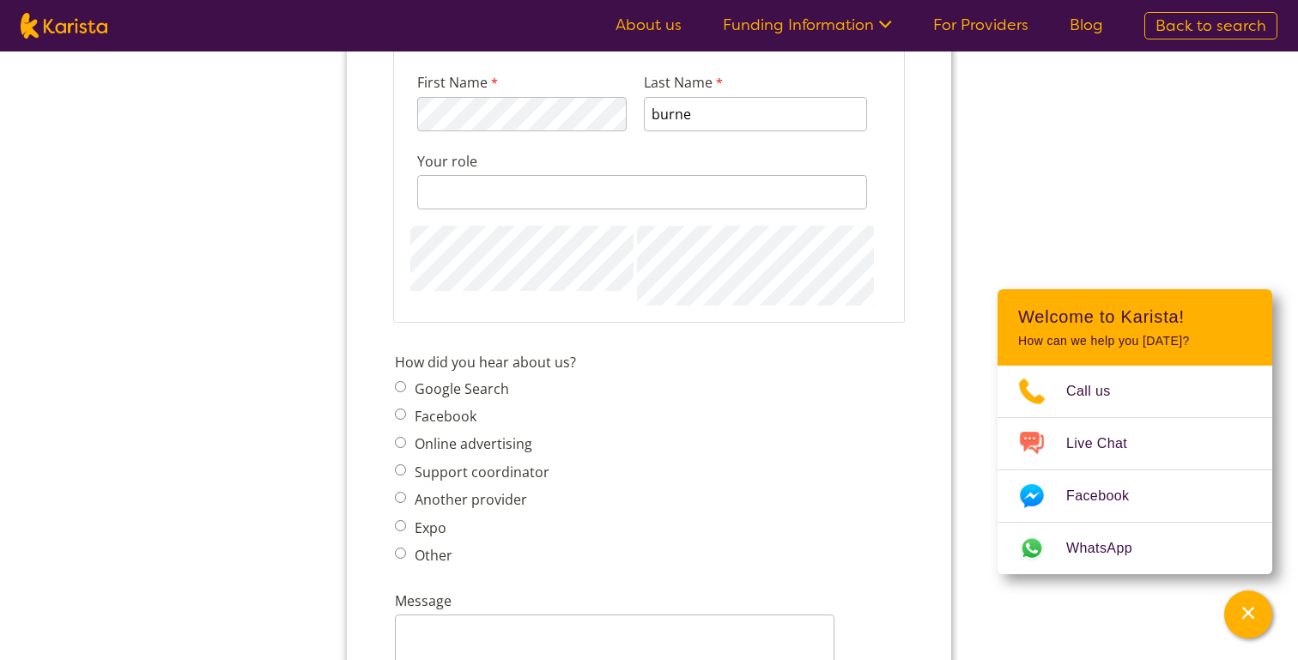
click at [477, 376] on span "Google Search Facebook Online advertising Support coordinator Another provider …" at bounding box center [477, 471] width 165 height 191
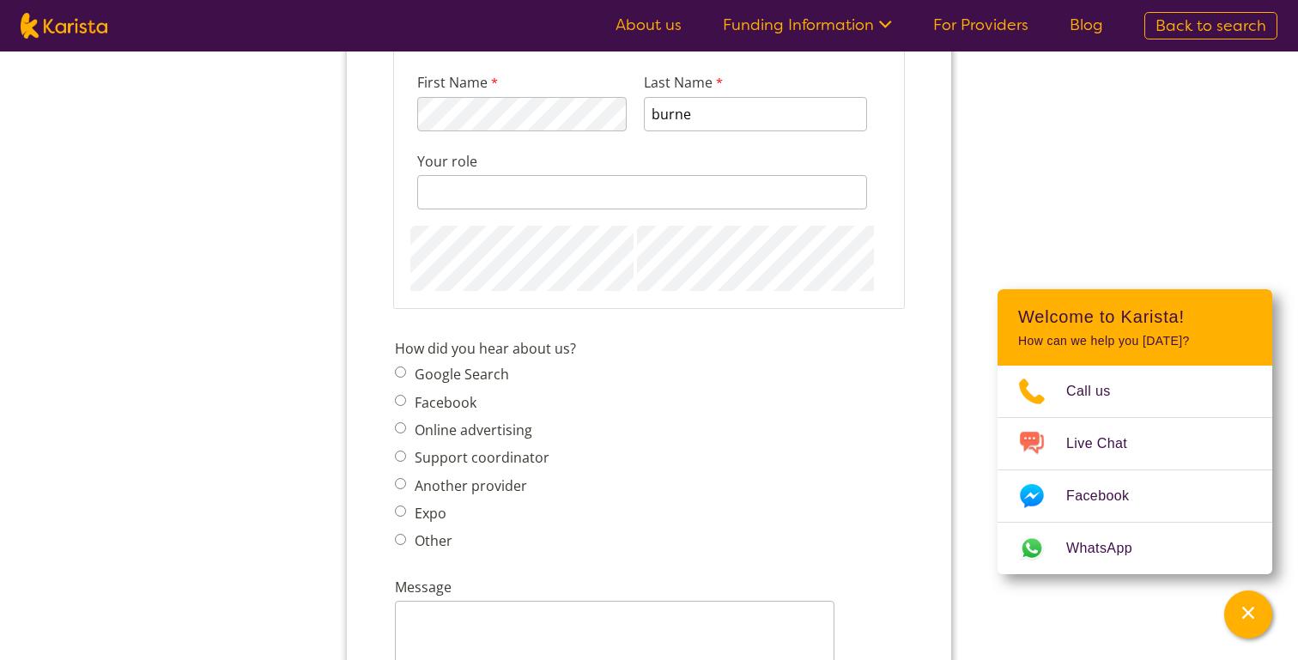
click at [478, 365] on span "Google Search" at bounding box center [477, 374] width 165 height 24
click at [444, 365] on label "Google Search" at bounding box center [459, 374] width 100 height 19
click at [406, 366] on input "Google Search" at bounding box center [400, 371] width 11 height 11
radio input "true"
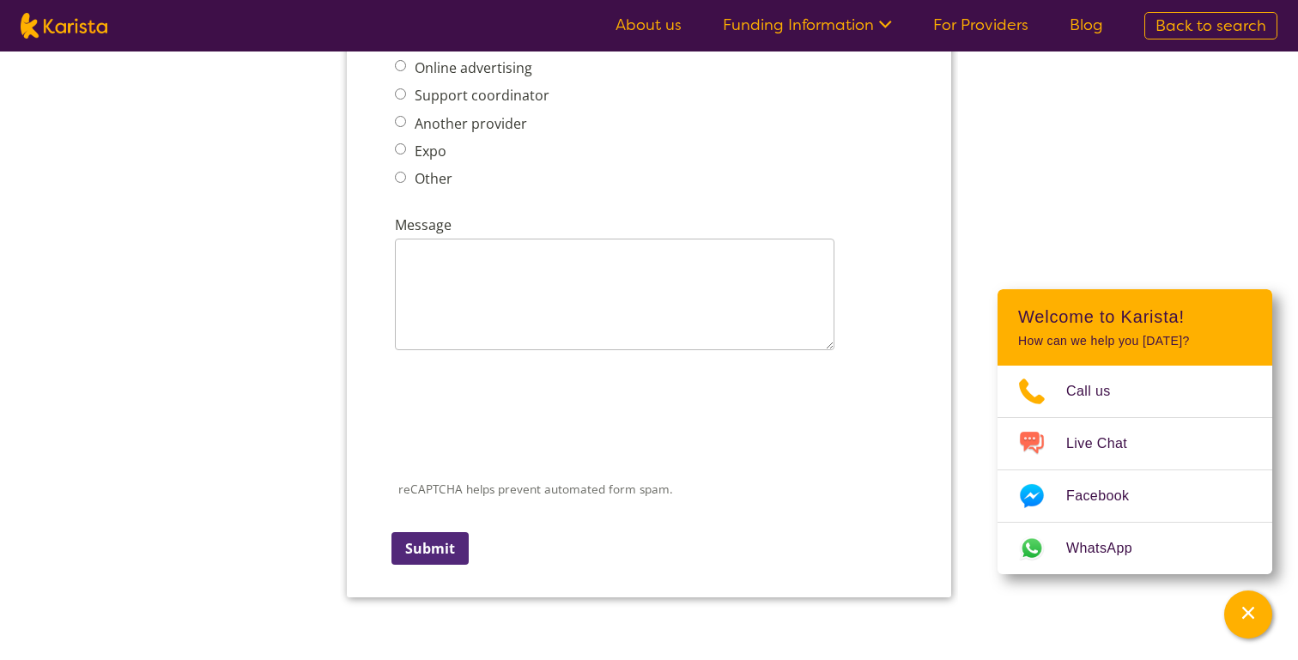
scroll to position [2334, 0]
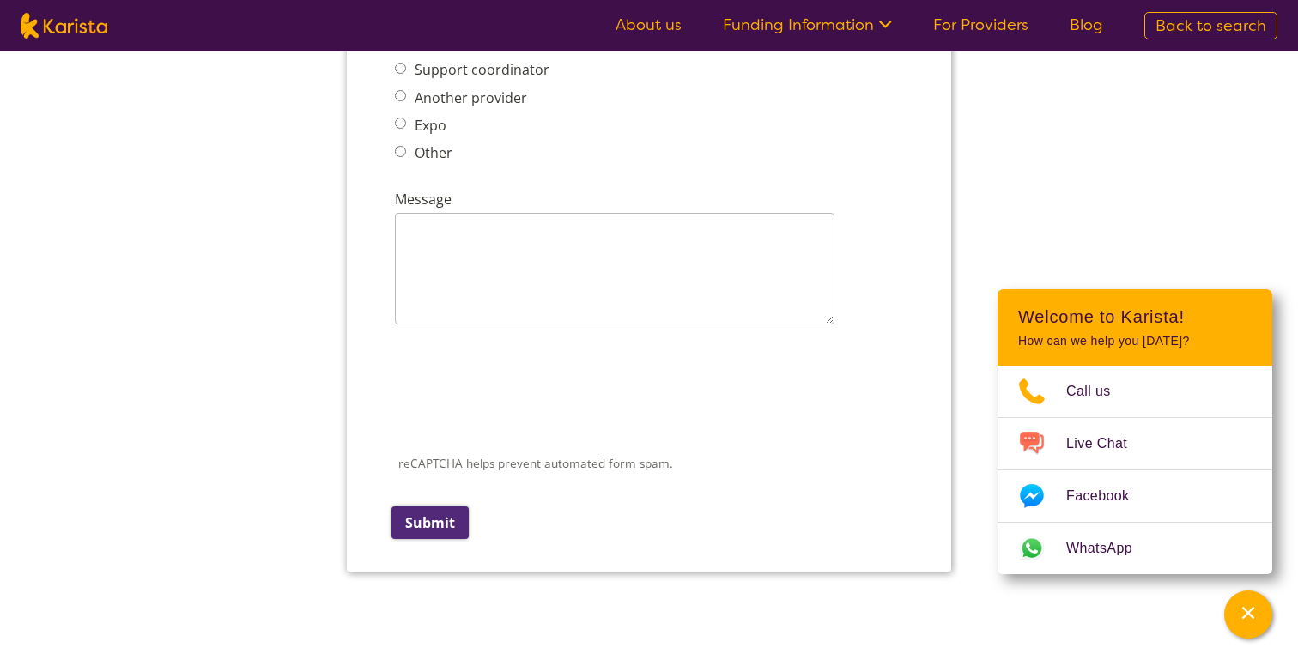
click at [429, 506] on input "Submit" at bounding box center [429, 522] width 77 height 33
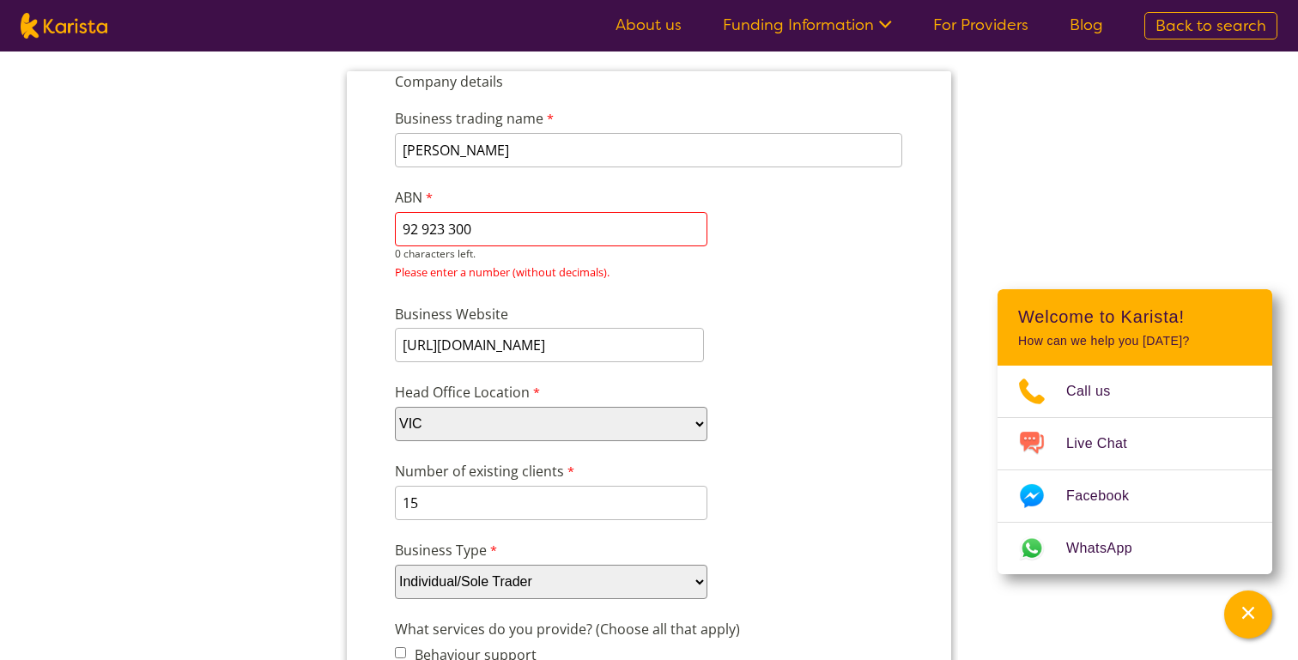
scroll to position [154, 0]
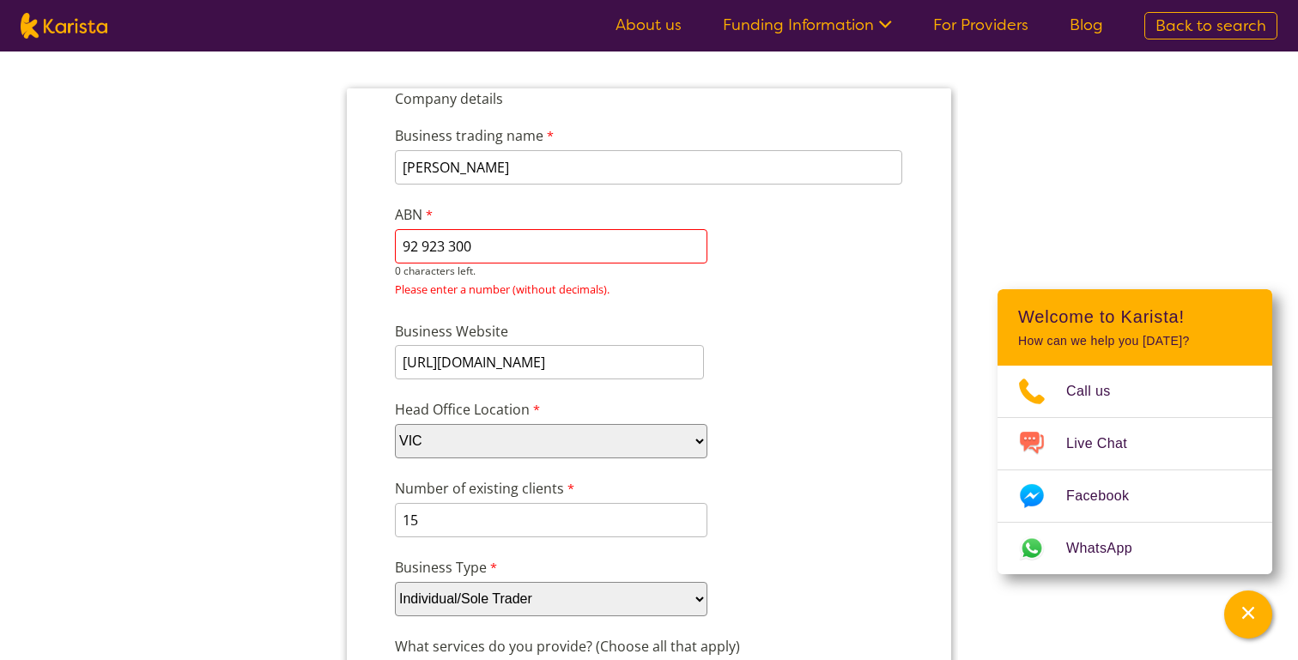
click at [452, 252] on input "92 923 300" at bounding box center [551, 246] width 312 height 34
click at [424, 247] on input "92 923300" at bounding box center [551, 246] width 312 height 34
click at [476, 254] on input "92923300" at bounding box center [551, 246] width 312 height 34
type input "9"
paste input "92 923 300"
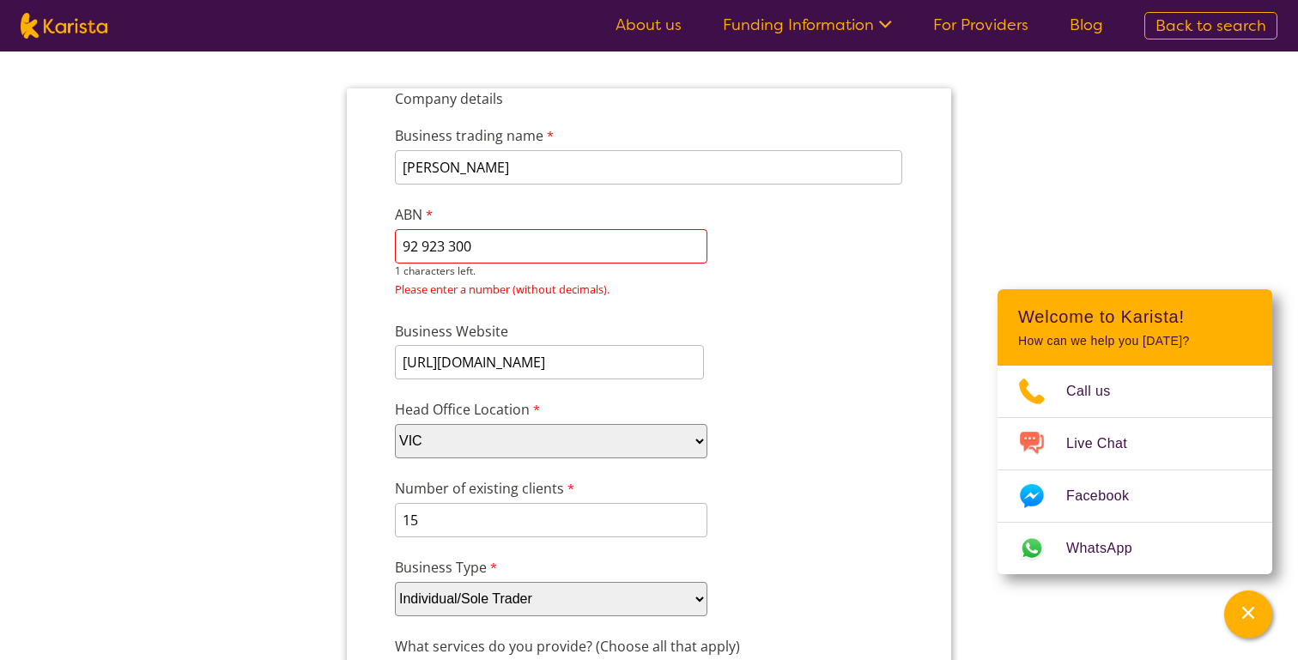
click at [452, 248] on input "92 923 300" at bounding box center [551, 246] width 312 height 34
click at [421, 249] on input "92 923300" at bounding box center [551, 246] width 312 height 34
type input "92923300"
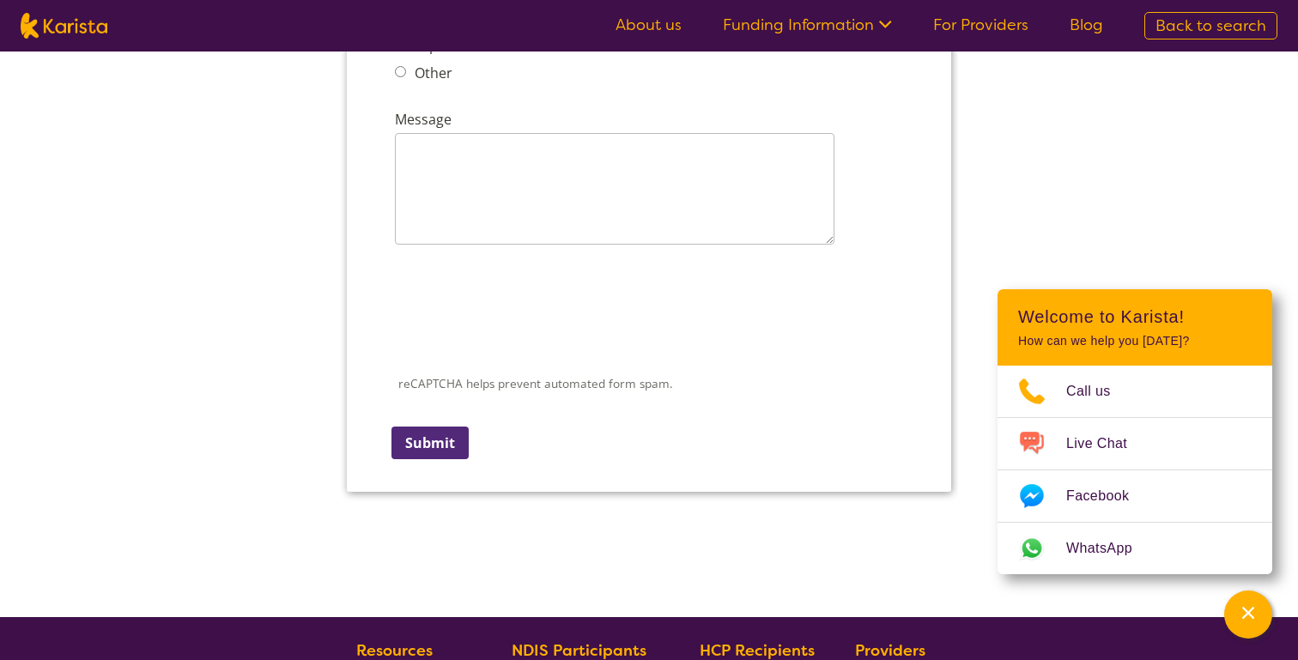
scroll to position [2512, 0]
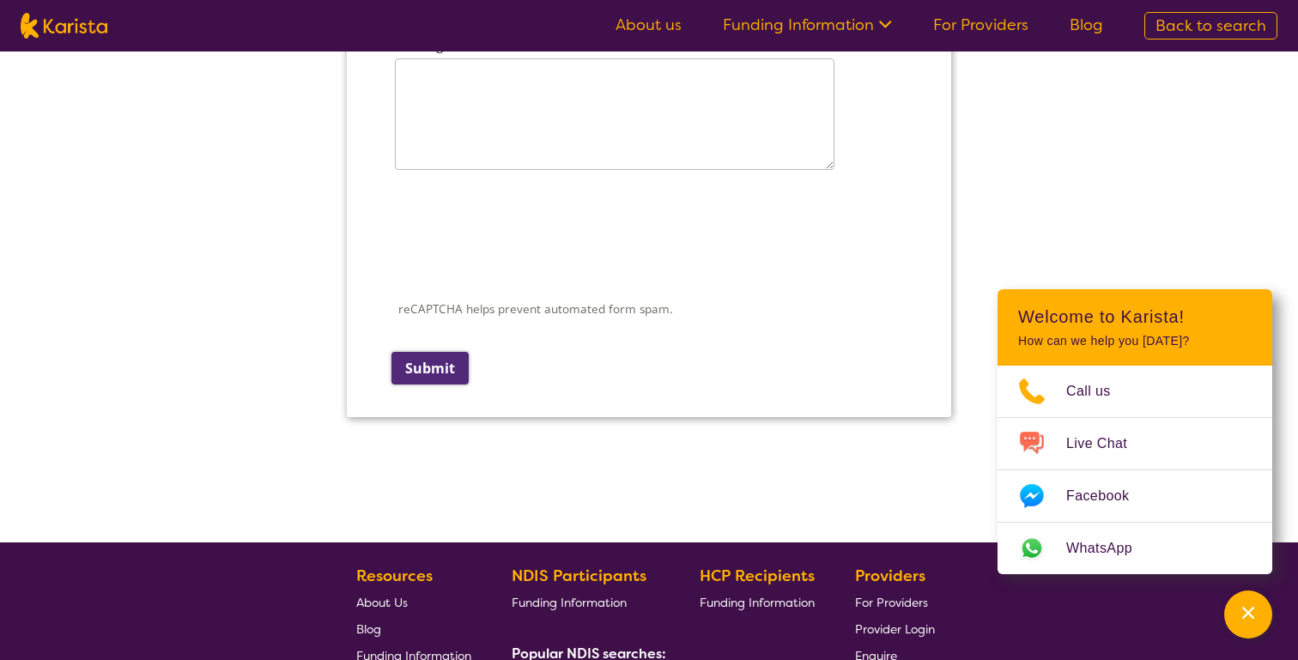
click at [411, 352] on input "Submit" at bounding box center [429, 368] width 77 height 33
